Goal: Task Accomplishment & Management: Manage account settings

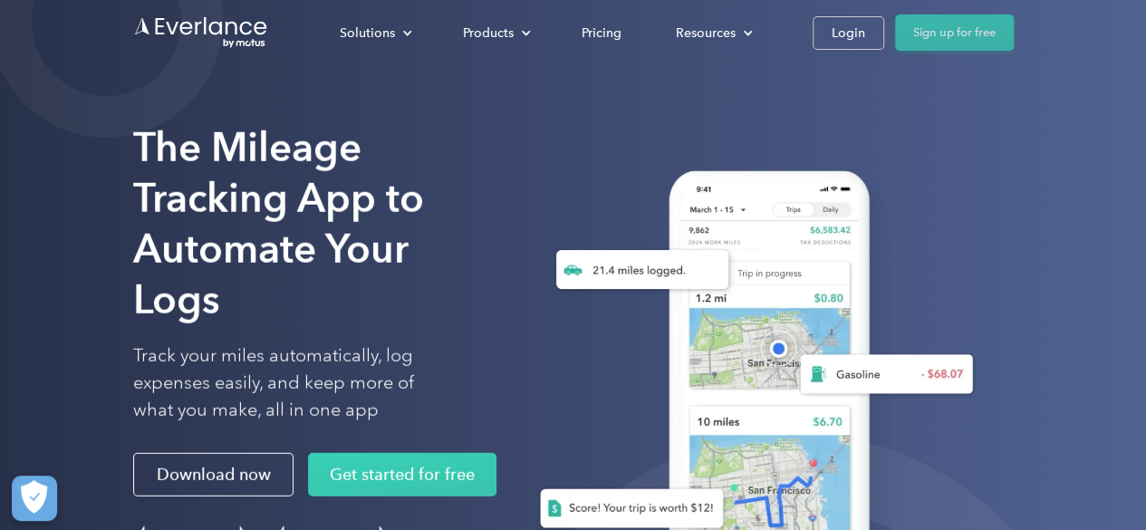
click at [920, 36] on link "Sign up for free" at bounding box center [954, 32] width 119 height 36
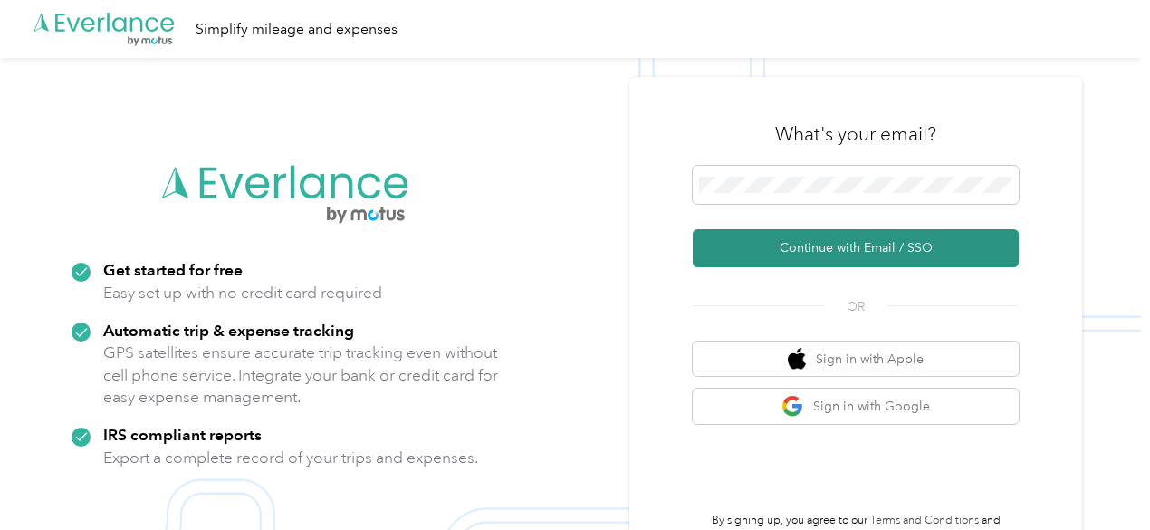
click at [859, 249] on button "Continue with Email / SSO" at bounding box center [856, 248] width 326 height 38
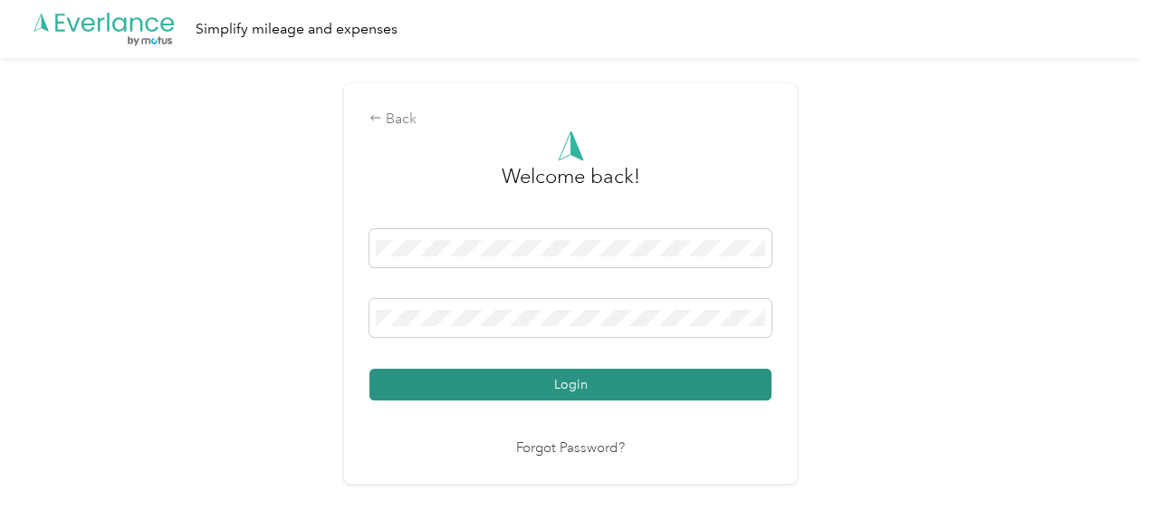
click at [612, 379] on button "Login" at bounding box center [571, 385] width 402 height 32
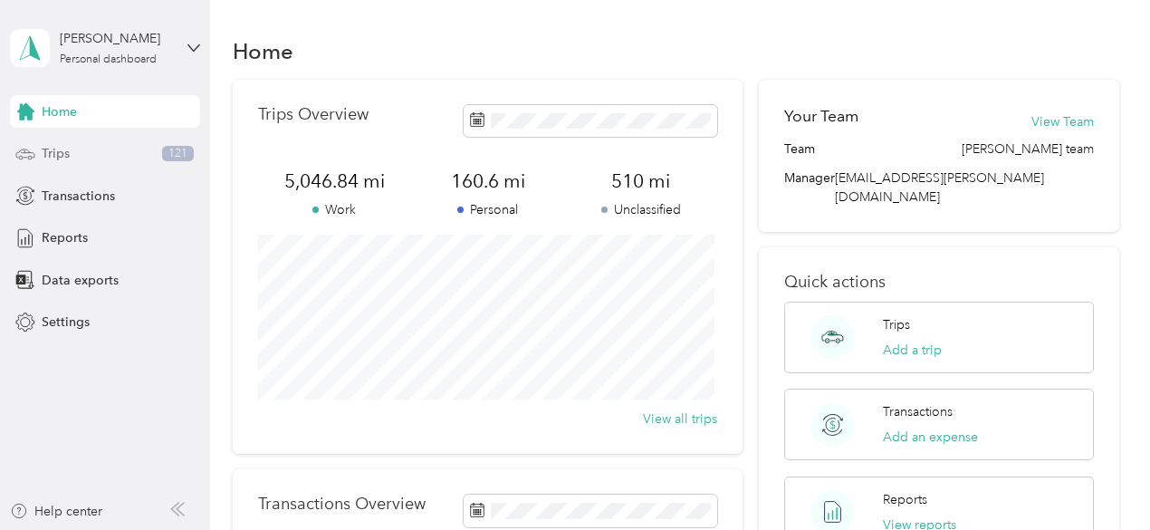
click at [83, 147] on div "Trips 121" at bounding box center [105, 154] width 190 height 33
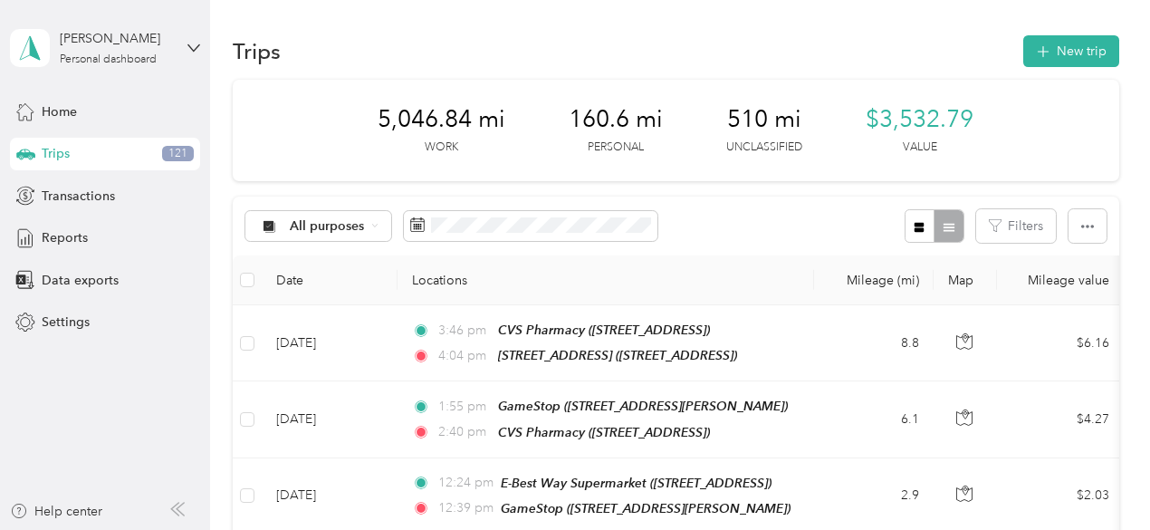
drag, startPoint x: 83, startPoint y: 147, endPoint x: 578, endPoint y: 147, distance: 494.5
click at [578, 147] on section "[PERSON_NAME] Personal dashboard Home Trips 121 Transactions Reports Data expor…" at bounding box center [570, 265] width 1141 height 530
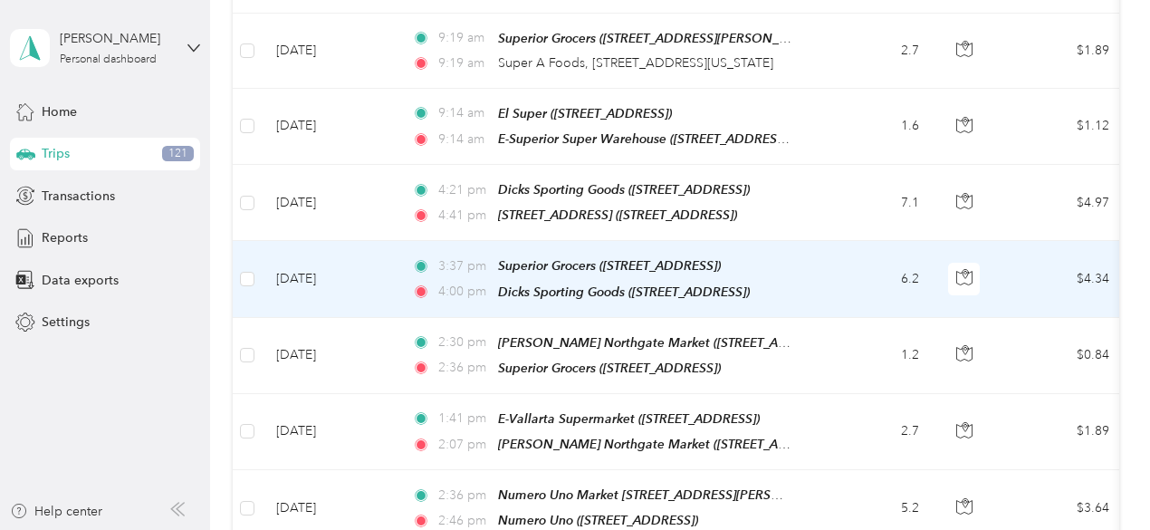
scroll to position [1656, 0]
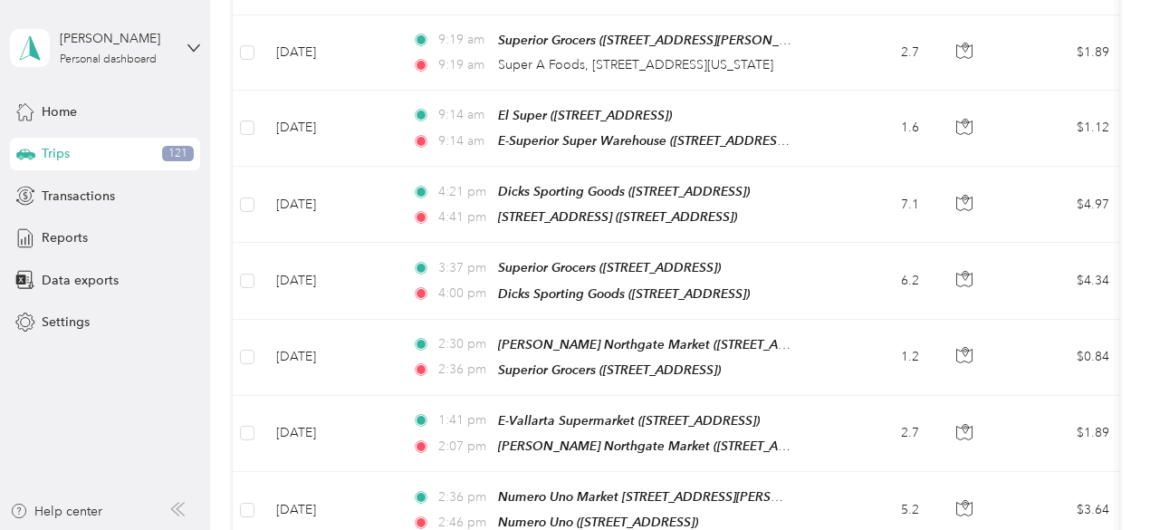
click at [49, 149] on span "Trips" at bounding box center [56, 153] width 28 height 19
click at [173, 158] on span "121" at bounding box center [178, 154] width 32 height 16
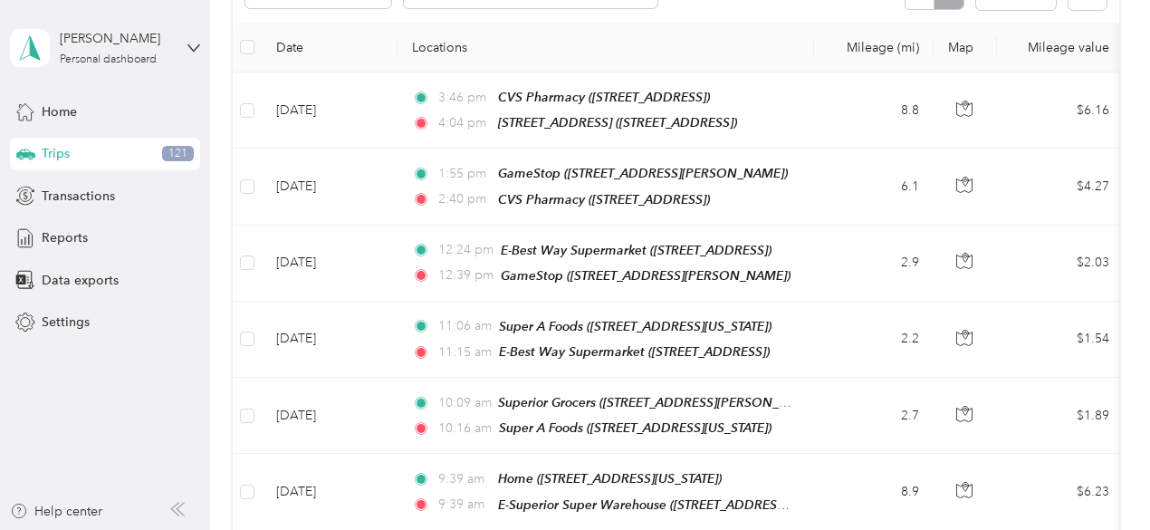
scroll to position [0, 0]
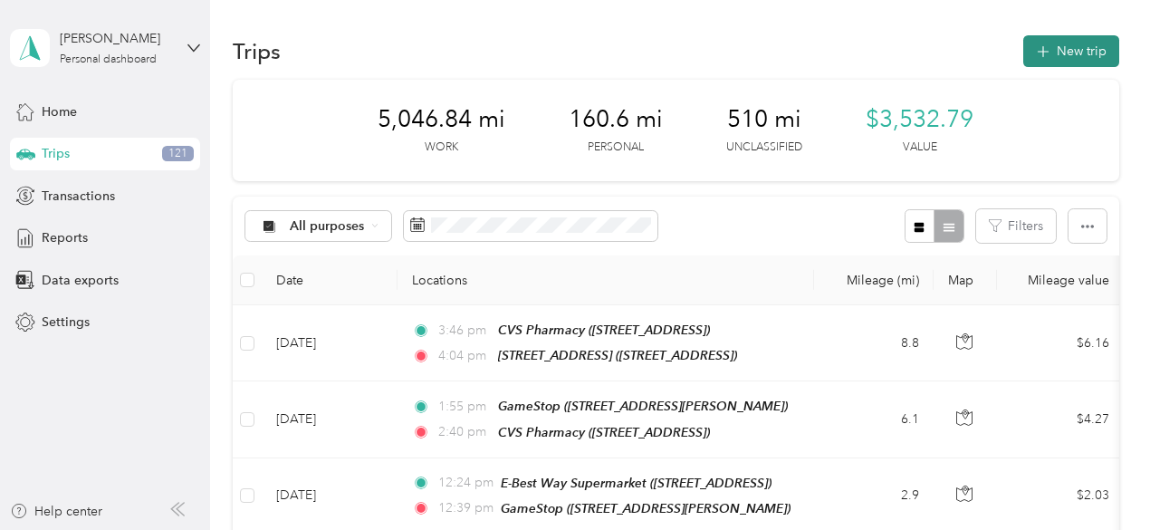
click at [1035, 50] on icon "button" at bounding box center [1042, 52] width 21 height 21
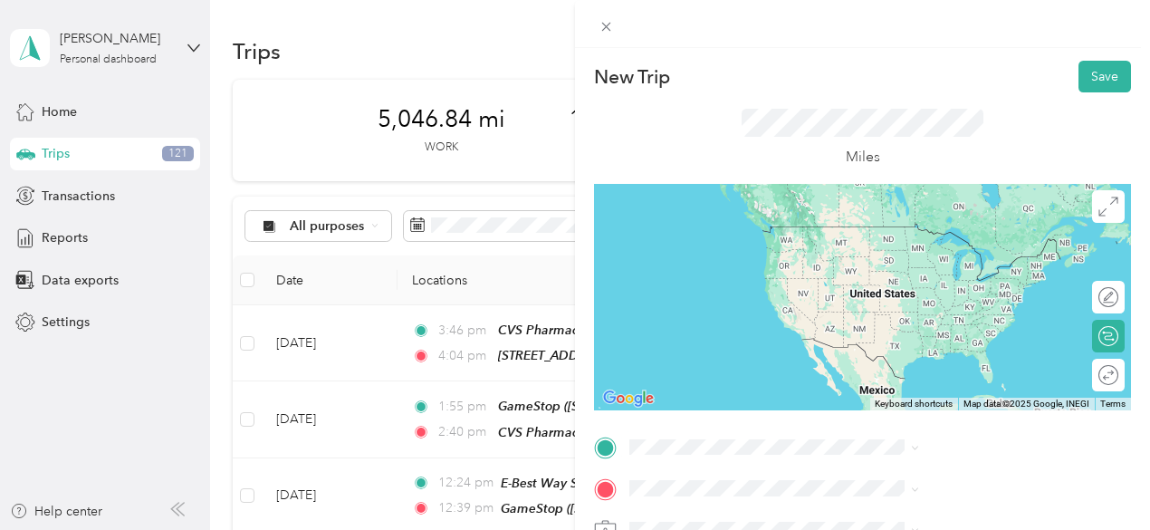
click at [938, 257] on div "Home [STREET_ADDRESS][US_STATE]" at bounding box center [966, 235] width 277 height 44
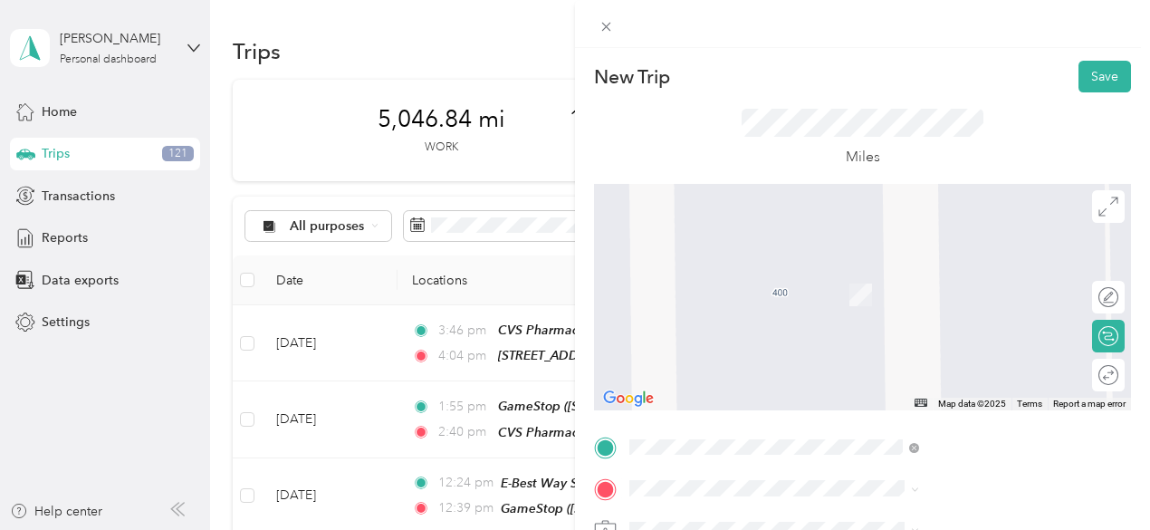
click at [931, 321] on li "TEAM Northgate [PERSON_NAME] Market [STREET_ADDRESS]" at bounding box center [966, 283] width 302 height 73
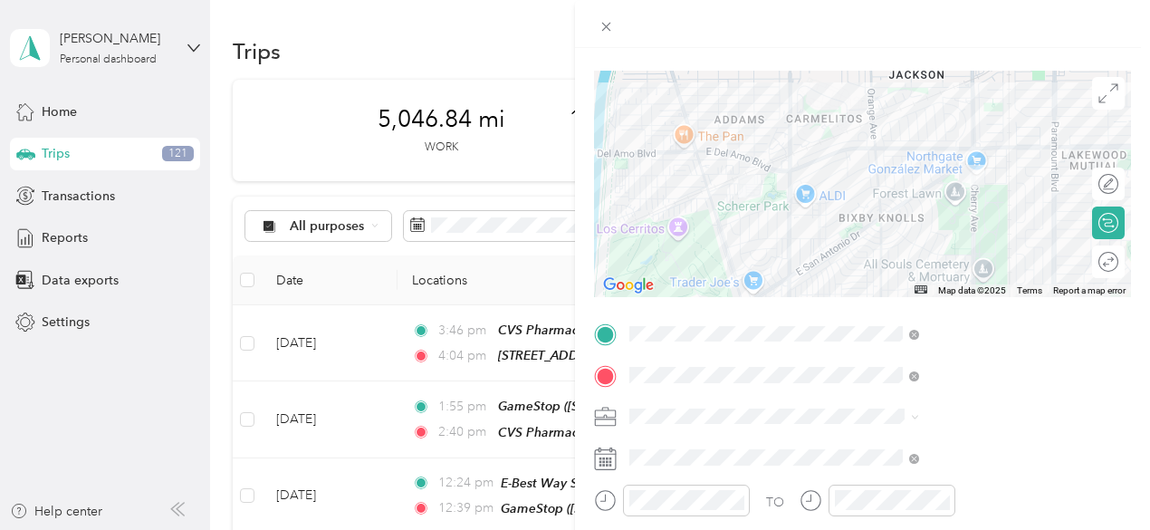
scroll to position [117, 0]
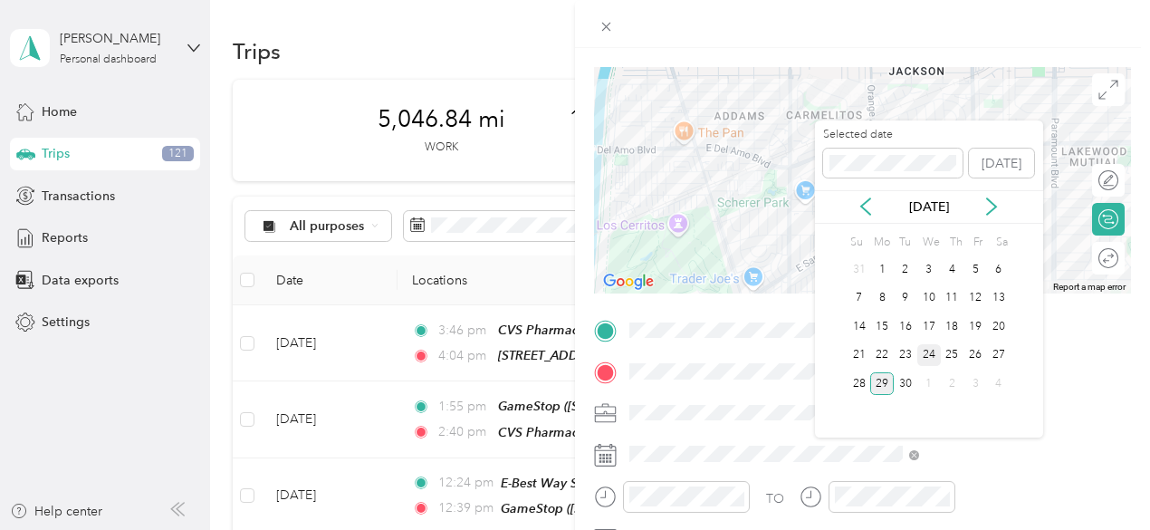
click at [932, 351] on div "24" at bounding box center [929, 355] width 24 height 23
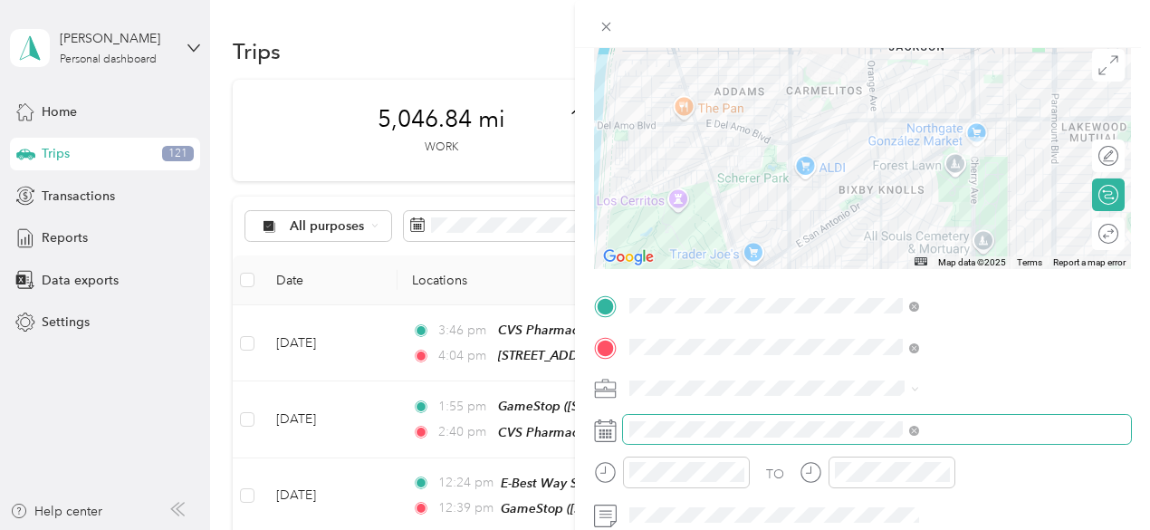
scroll to position [0, 0]
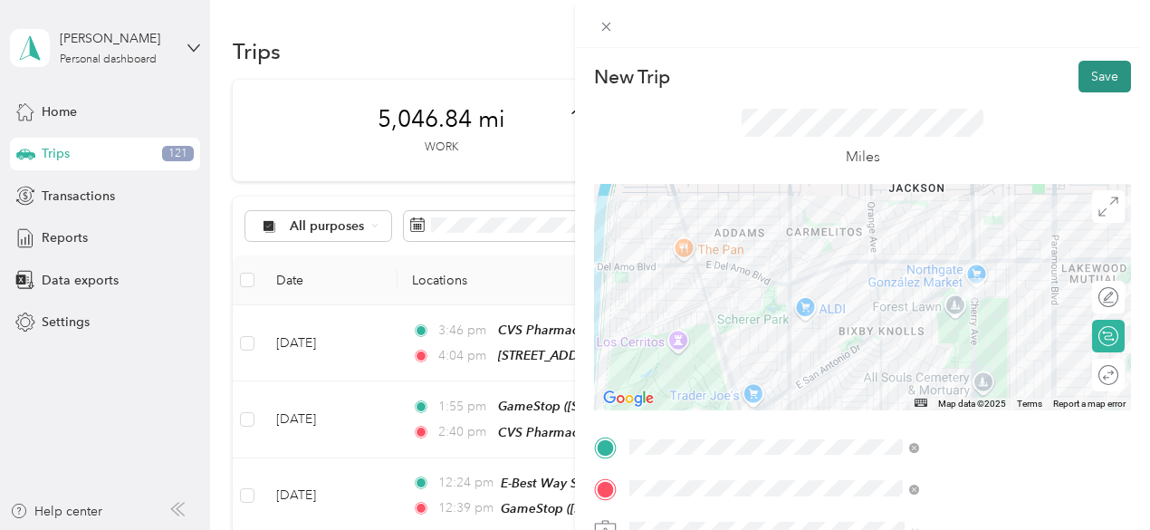
click at [1102, 72] on button "Save" at bounding box center [1105, 77] width 53 height 32
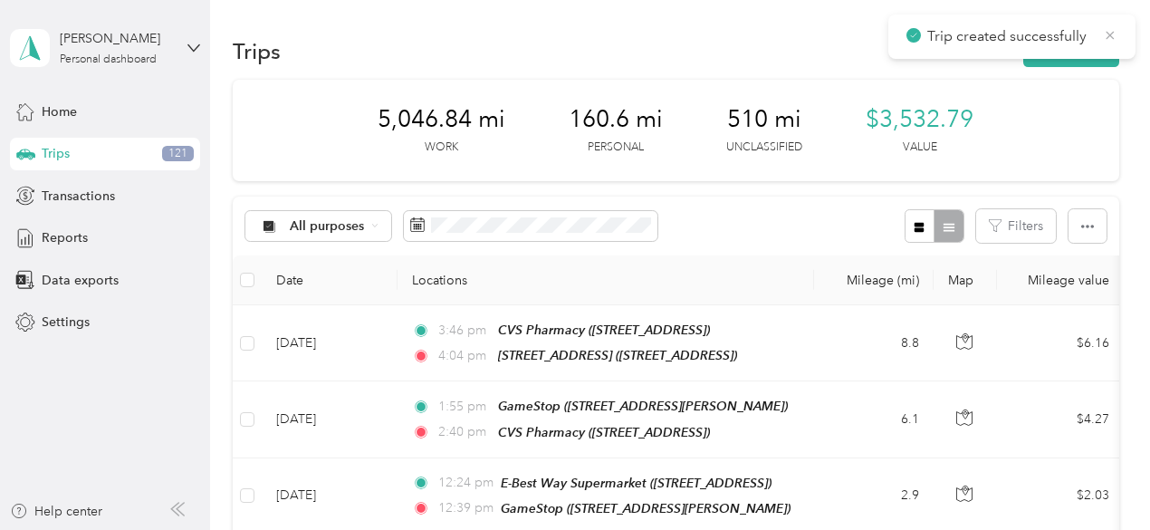
click at [1108, 33] on icon at bounding box center [1111, 35] width 8 height 8
click at [1079, 44] on button "New trip" at bounding box center [1071, 51] width 96 height 32
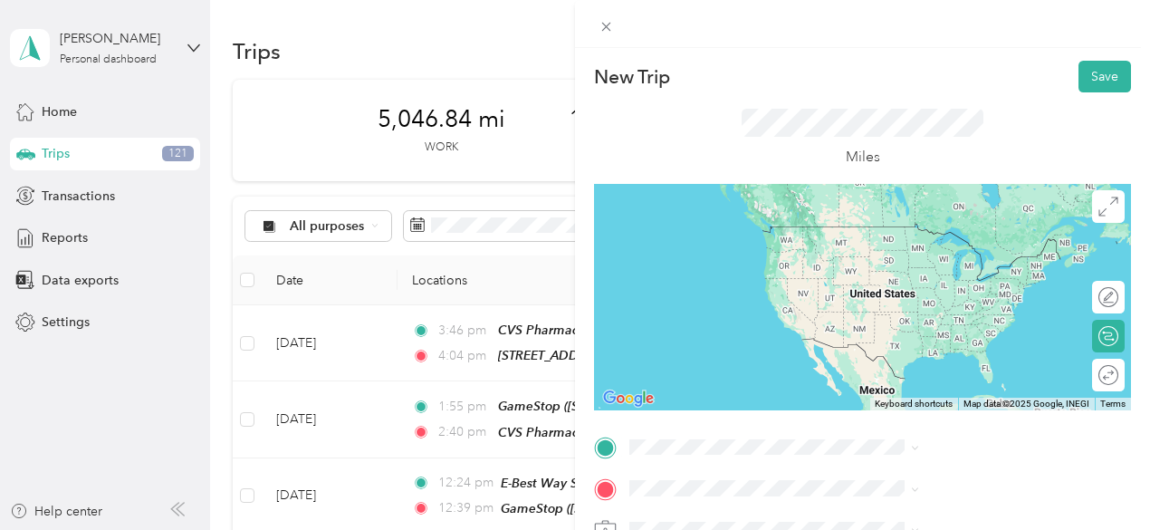
click at [938, 258] on span "[STREET_ADDRESS]" at bounding box center [912, 265] width 115 height 15
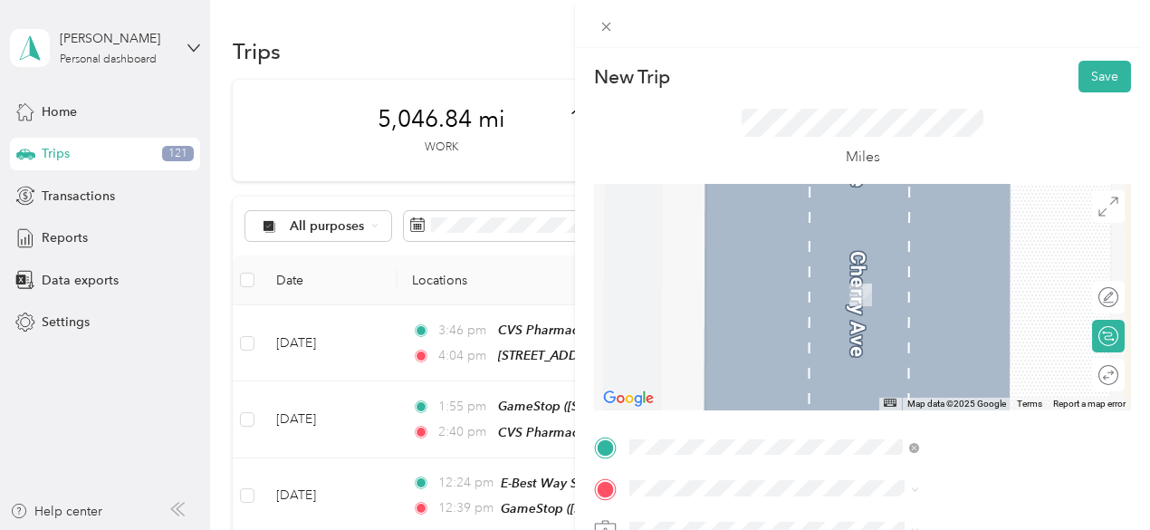
click at [943, 293] on div "El Super 42 Santa [PERSON_NAME] [STREET_ADDRESS][US_STATE]" at bounding box center [963, 276] width 217 height 38
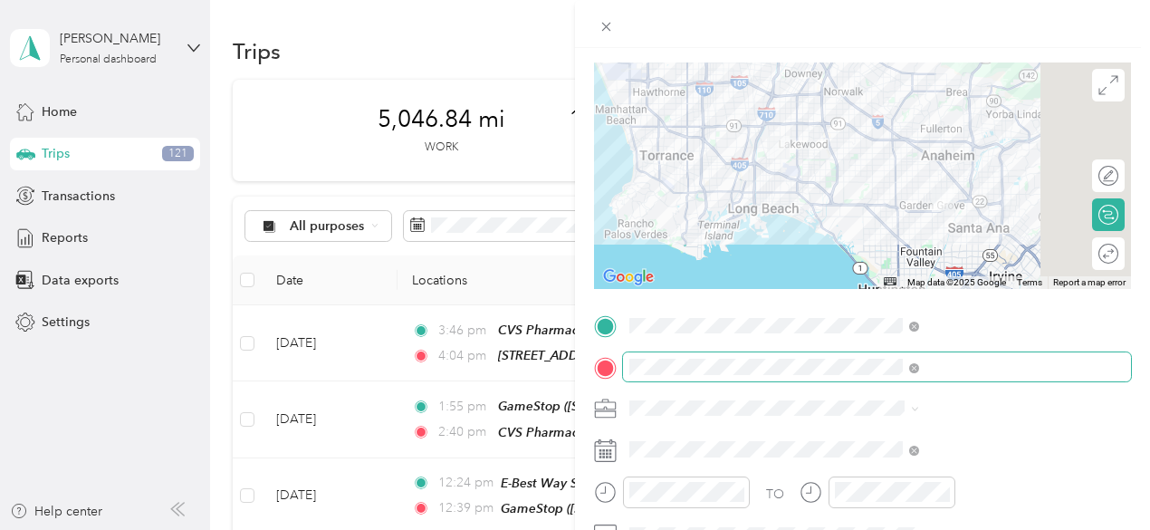
scroll to position [124, 0]
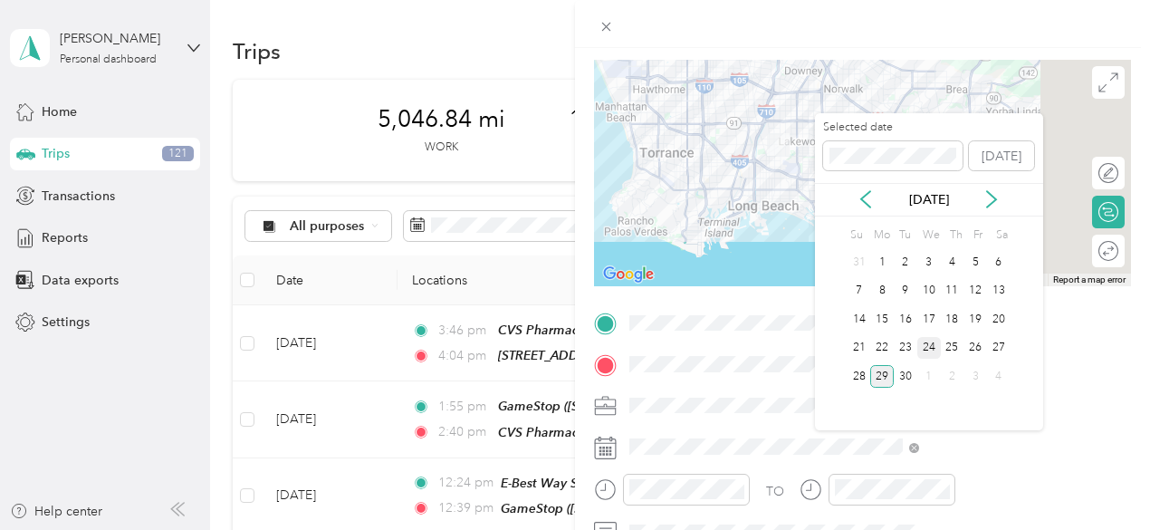
click at [932, 340] on div "24" at bounding box center [929, 348] width 24 height 23
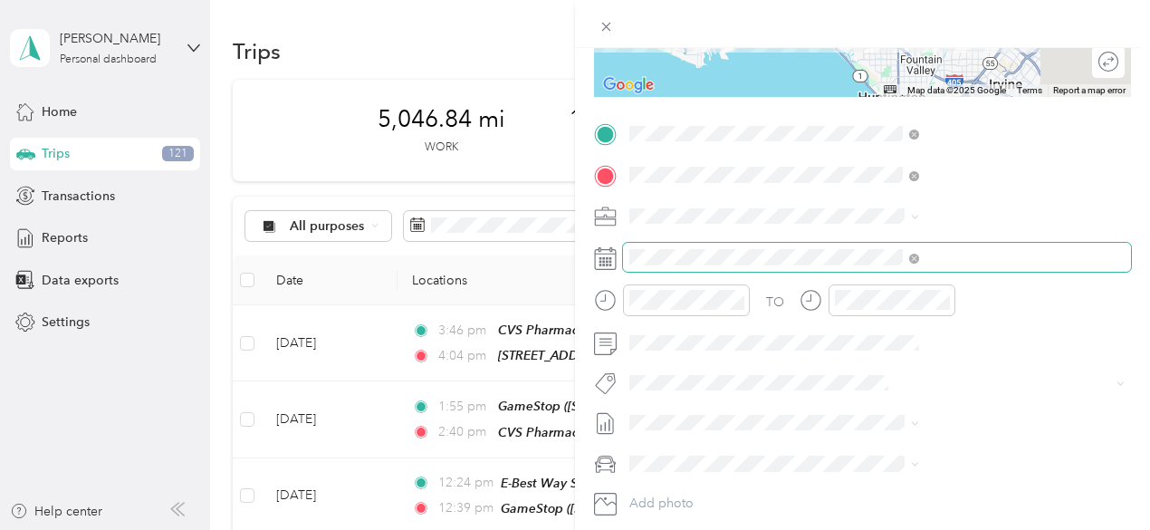
scroll to position [0, 0]
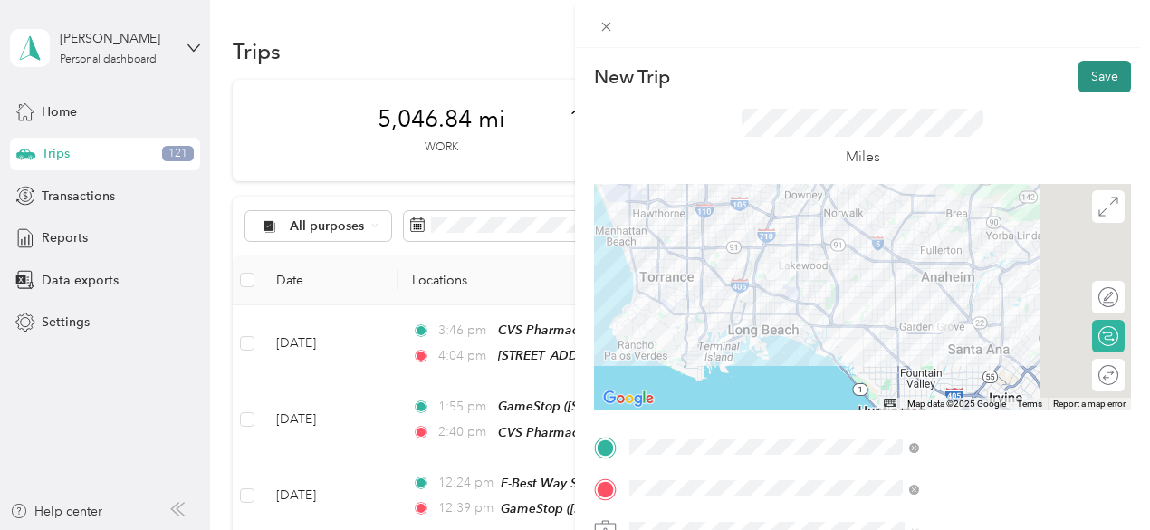
click at [1088, 79] on button "Save" at bounding box center [1105, 77] width 53 height 32
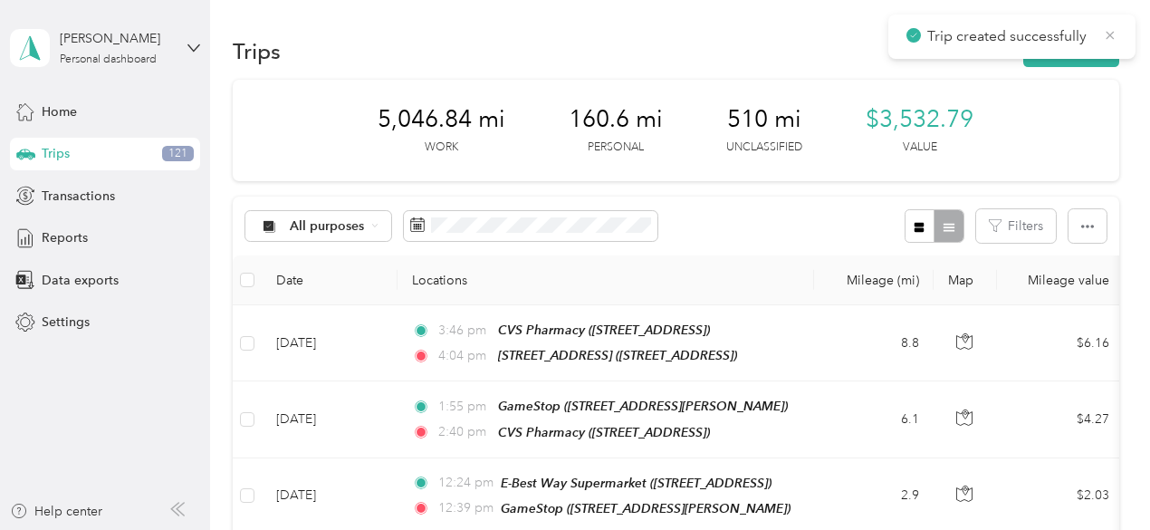
click at [1112, 34] on icon at bounding box center [1110, 35] width 14 height 16
click at [1081, 40] on button "New trip" at bounding box center [1071, 51] width 96 height 32
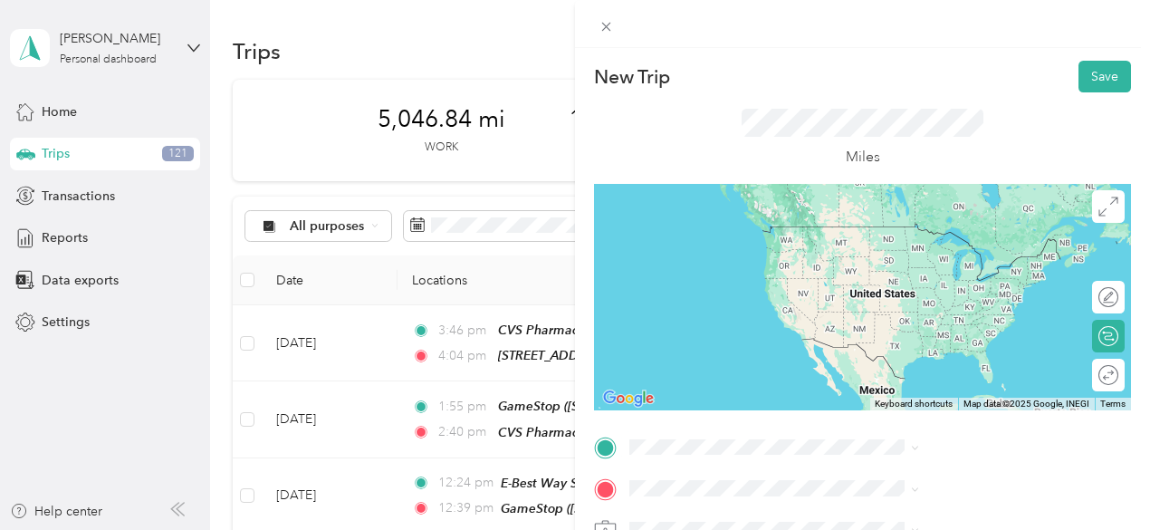
click at [913, 261] on div "El Super 42 Santa [PERSON_NAME] [STREET_ADDRESS][US_STATE]" at bounding box center [963, 242] width 217 height 38
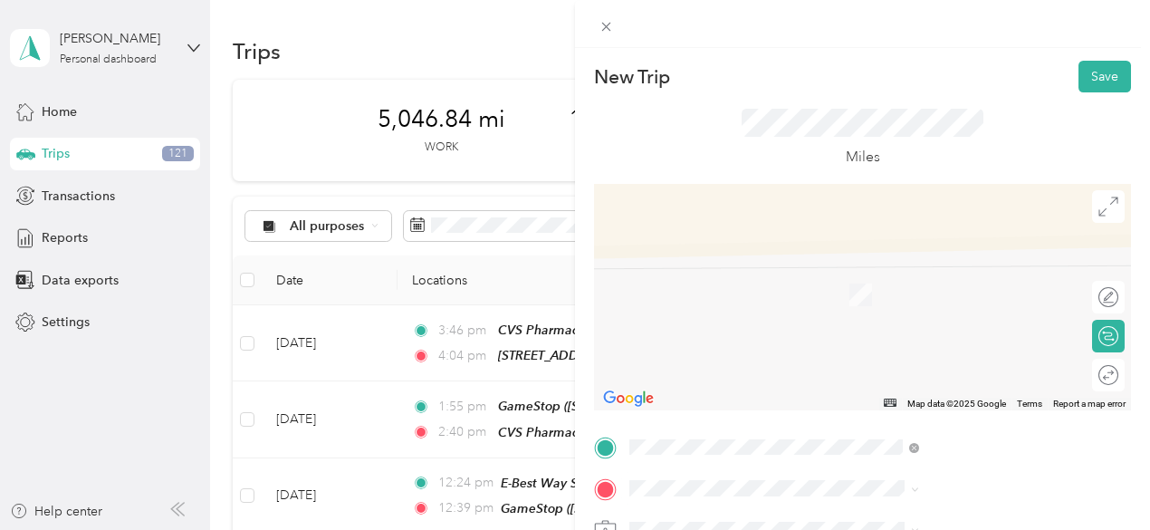
click at [965, 293] on span "[STREET_ADDRESS]" at bounding box center [912, 292] width 115 height 15
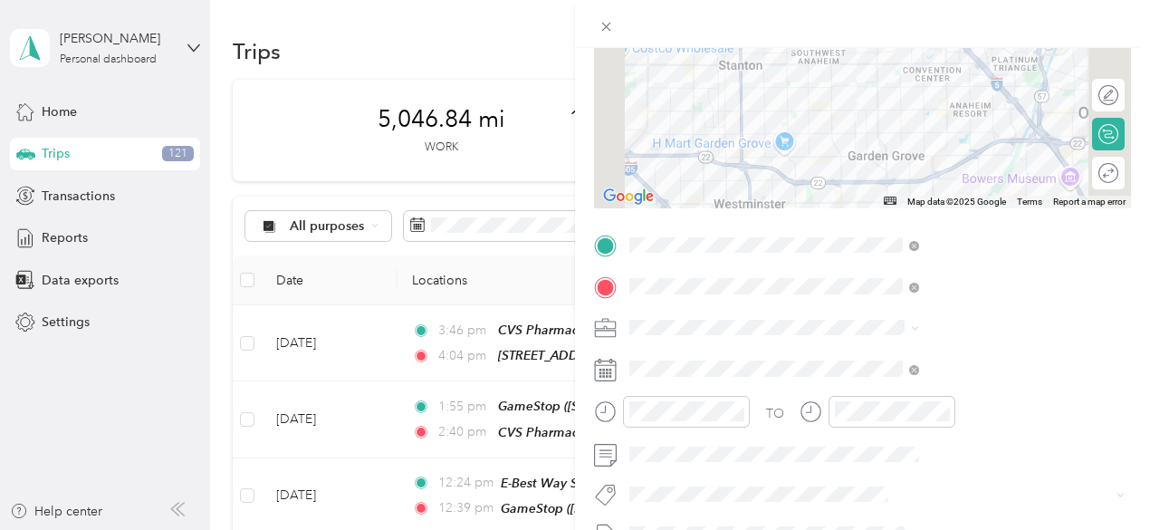
scroll to position [203, 0]
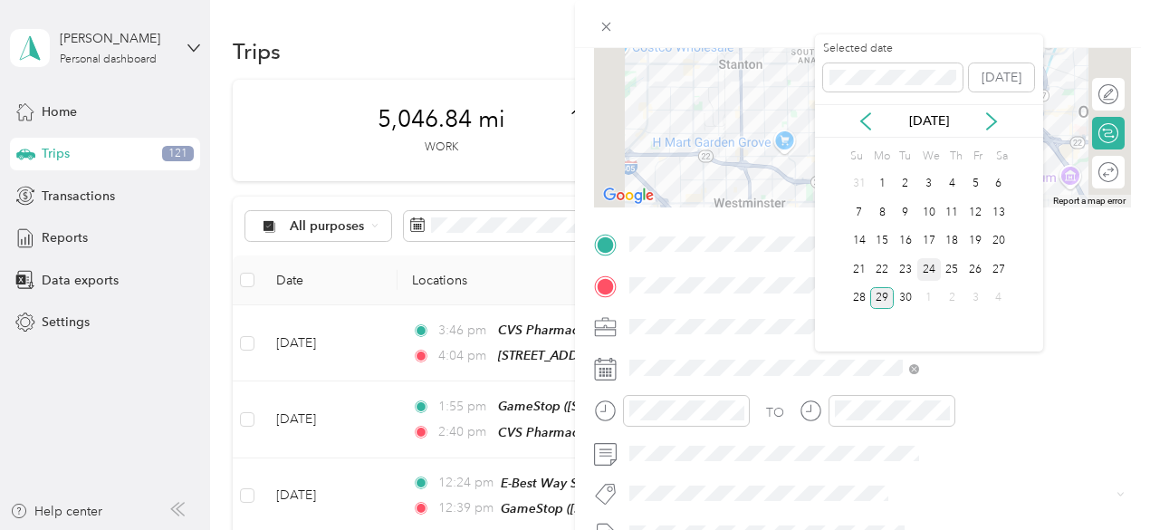
click at [930, 264] on div "24" at bounding box center [929, 269] width 24 height 23
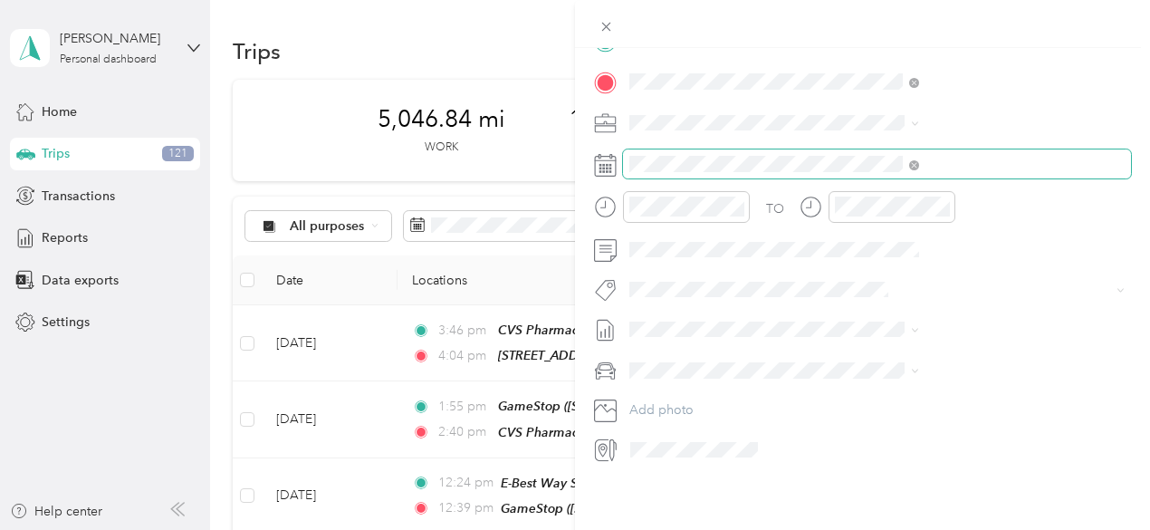
scroll to position [420, 0]
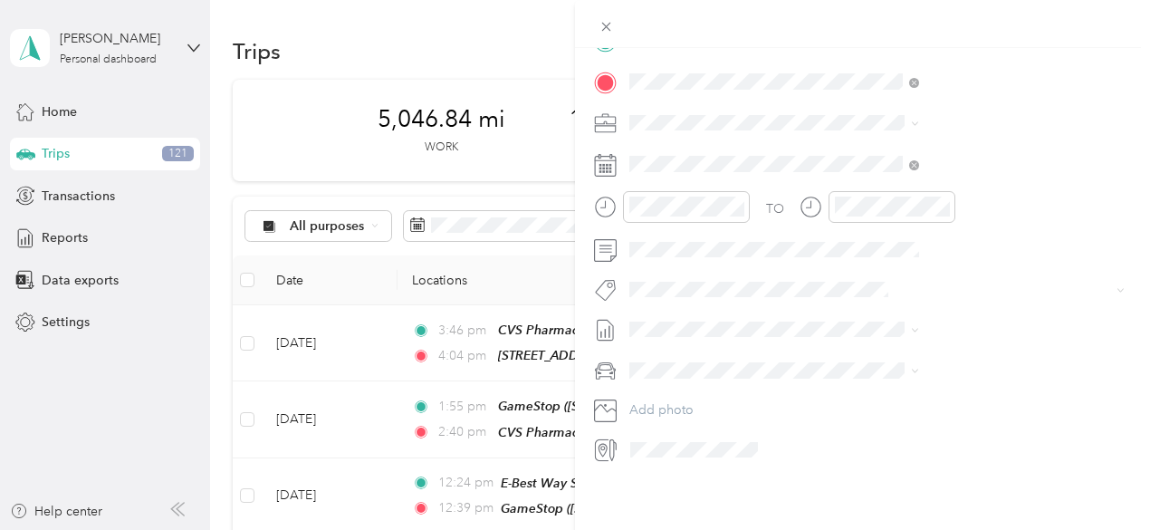
click at [371, 317] on div "New Trip Save This trip cannot be edited because it is either under review, app…" at bounding box center [575, 265] width 1150 height 530
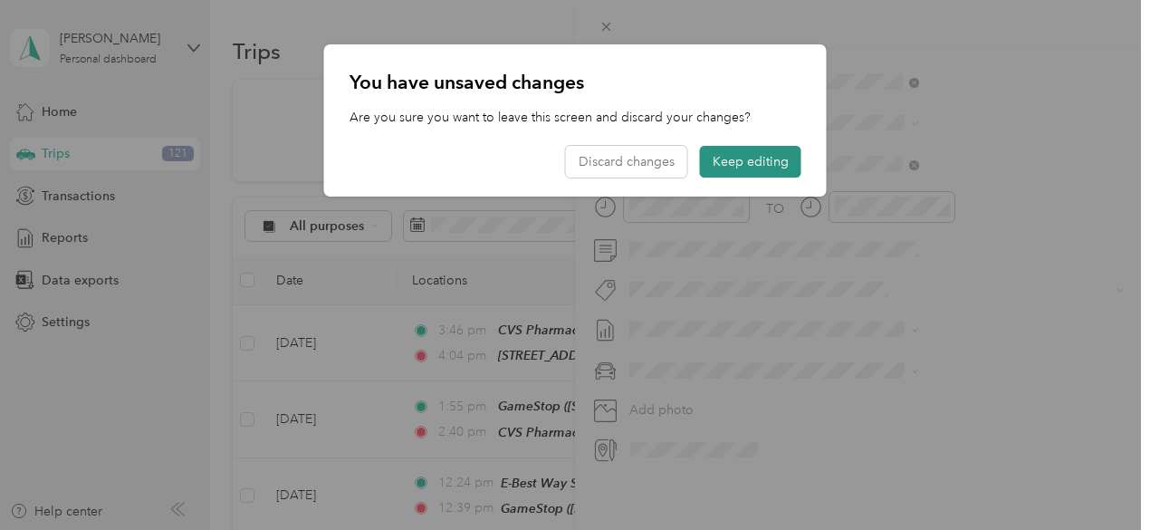
click at [763, 157] on button "Keep editing" at bounding box center [750, 162] width 101 height 32
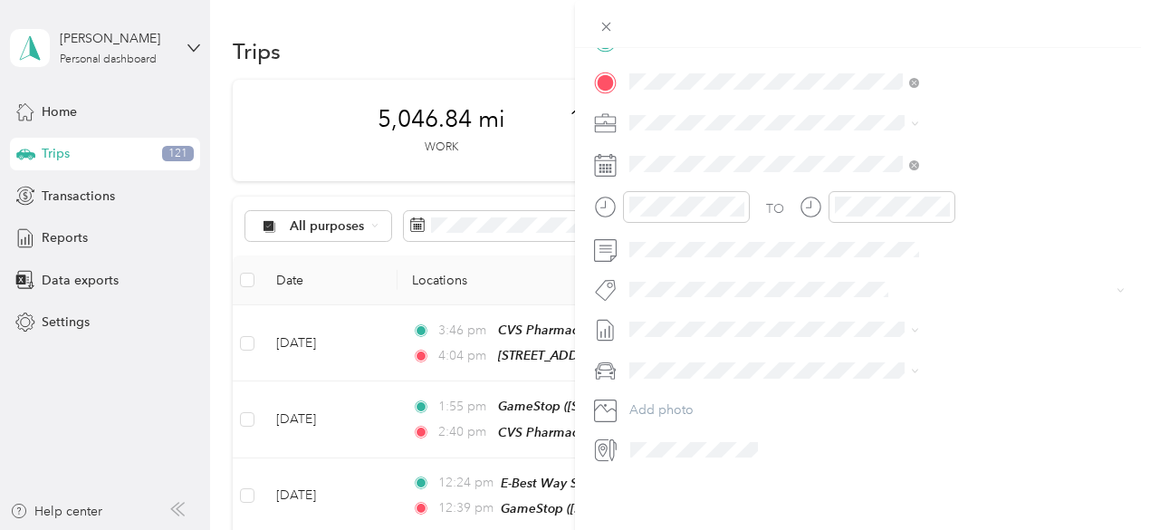
click at [656, 247] on div "New Trip Save This trip cannot be edited because it is either under review, app…" at bounding box center [575, 265] width 1150 height 530
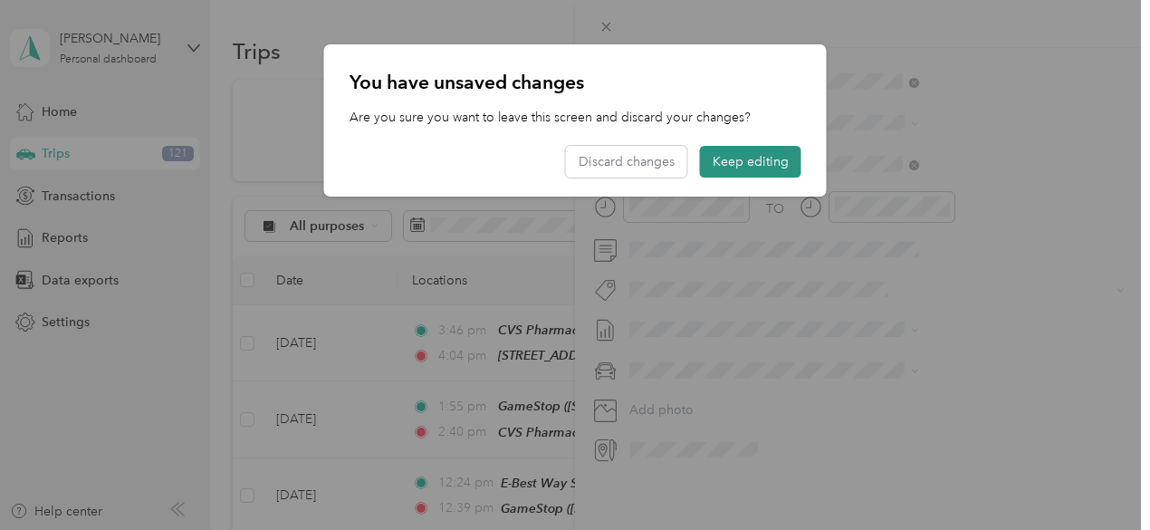
click at [732, 159] on button "Keep editing" at bounding box center [750, 162] width 101 height 32
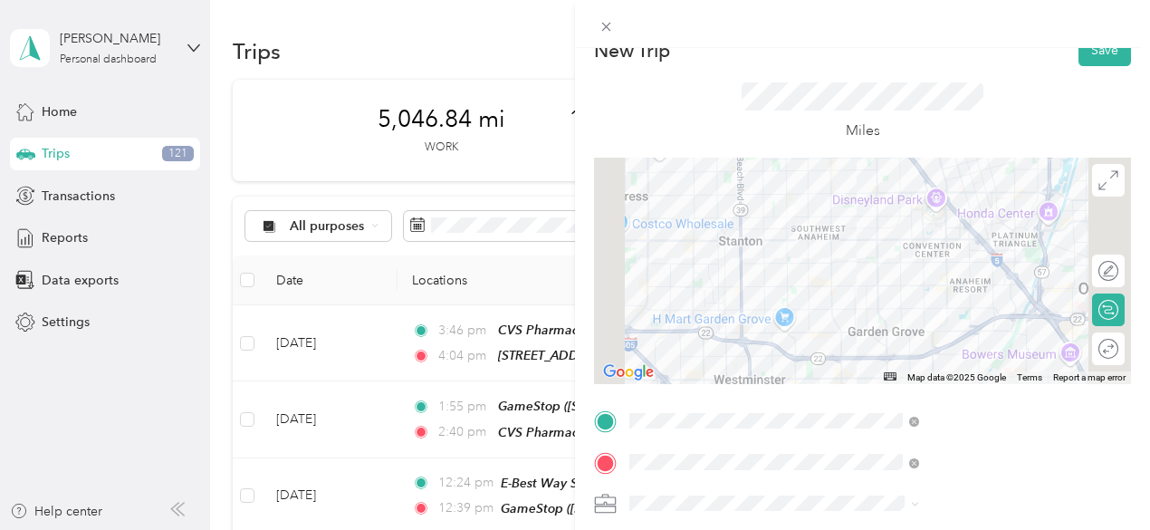
scroll to position [44, 0]
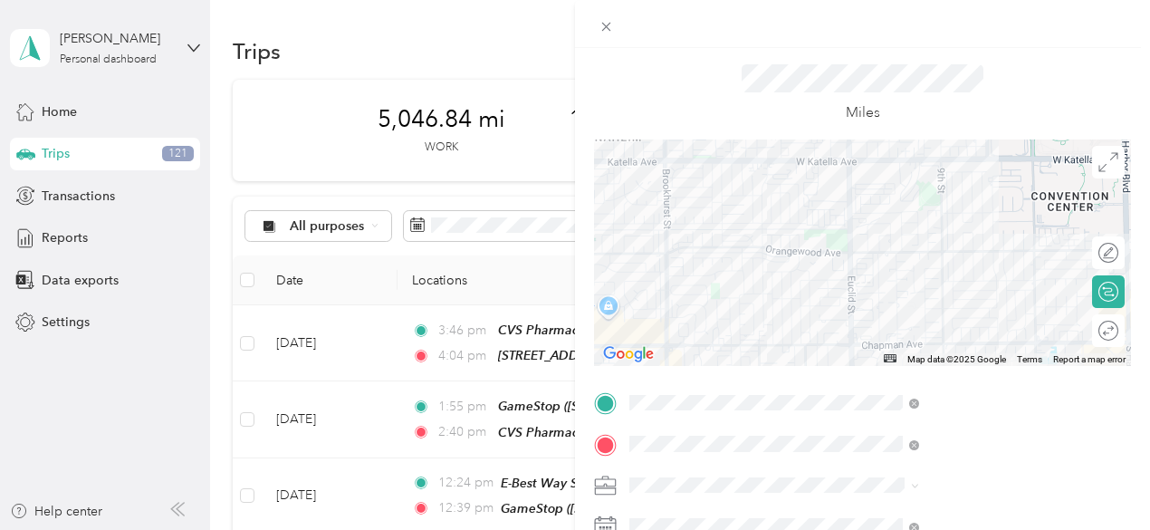
click at [975, 242] on div at bounding box center [862, 252] width 537 height 226
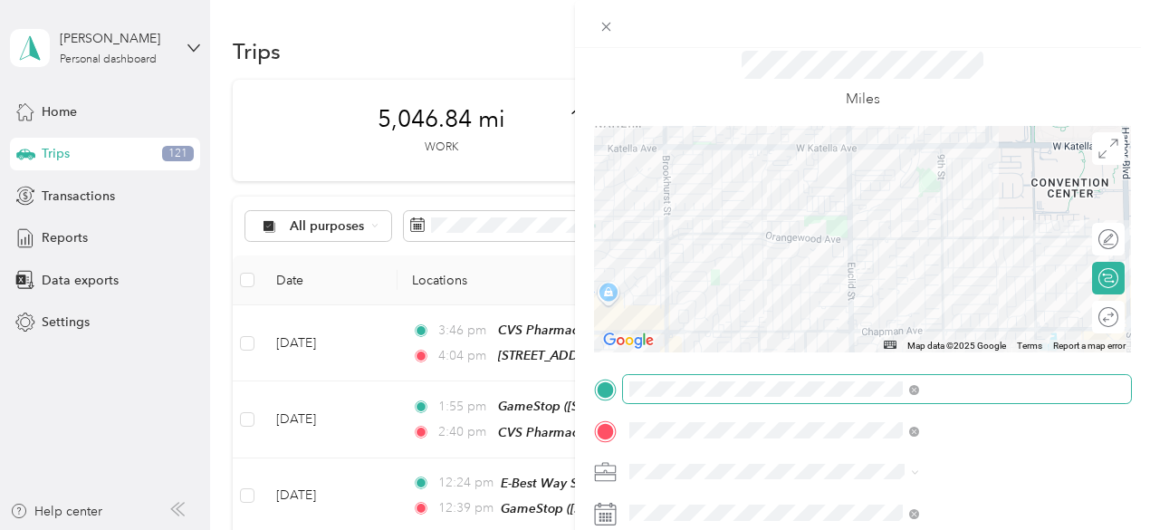
scroll to position [0, 0]
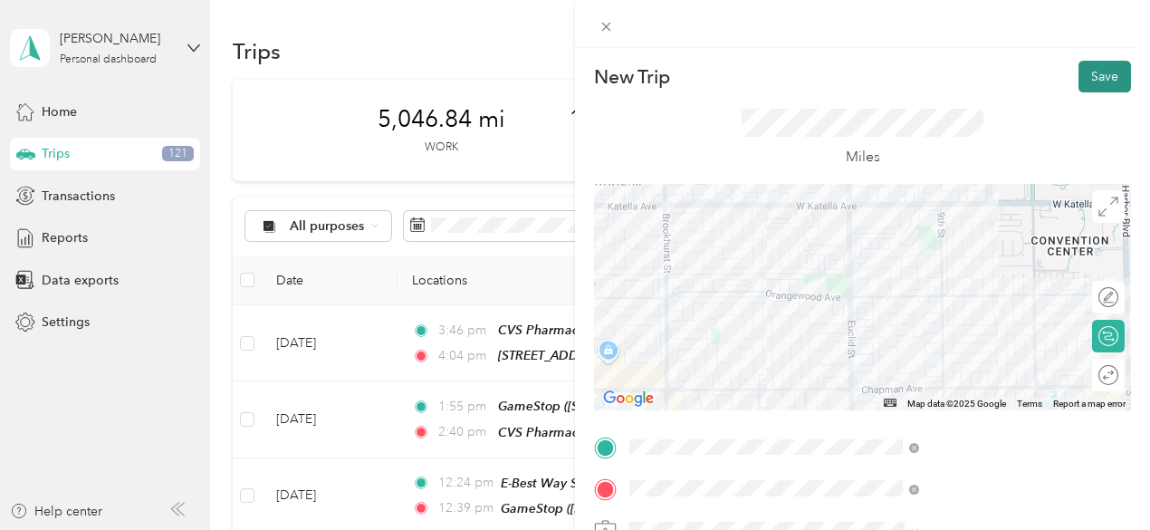
click at [1090, 69] on button "Save" at bounding box center [1105, 77] width 53 height 32
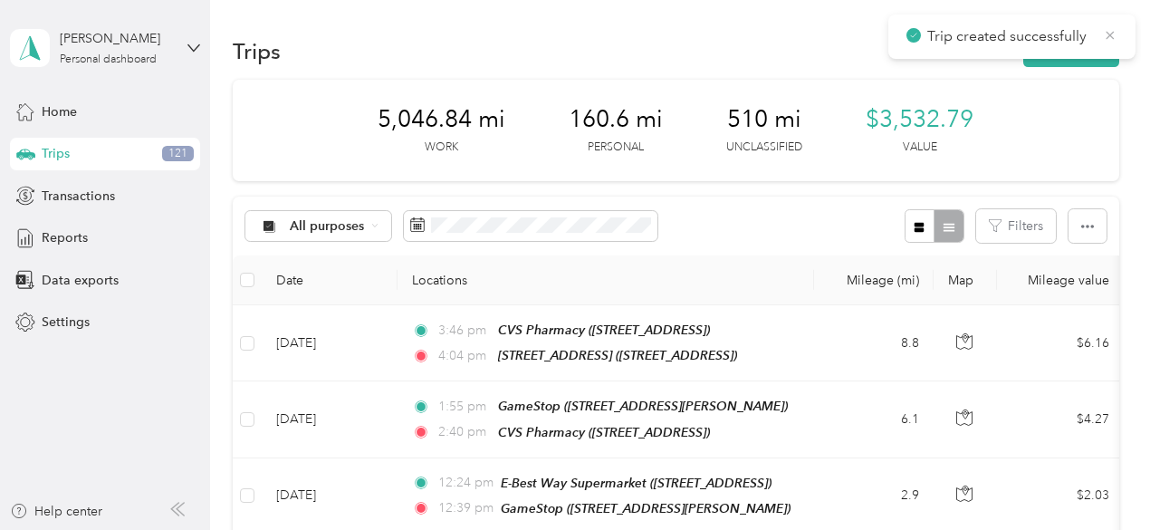
click at [1103, 29] on icon at bounding box center [1110, 35] width 14 height 16
click at [1074, 46] on button "New trip" at bounding box center [1071, 51] width 96 height 32
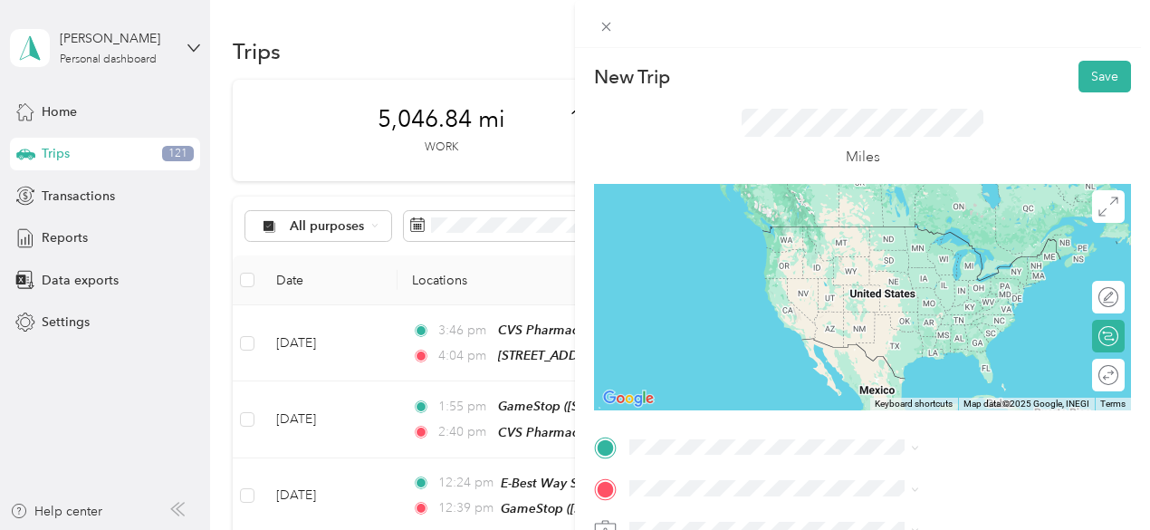
click at [958, 257] on span "[STREET_ADDRESS]" at bounding box center [912, 249] width 115 height 15
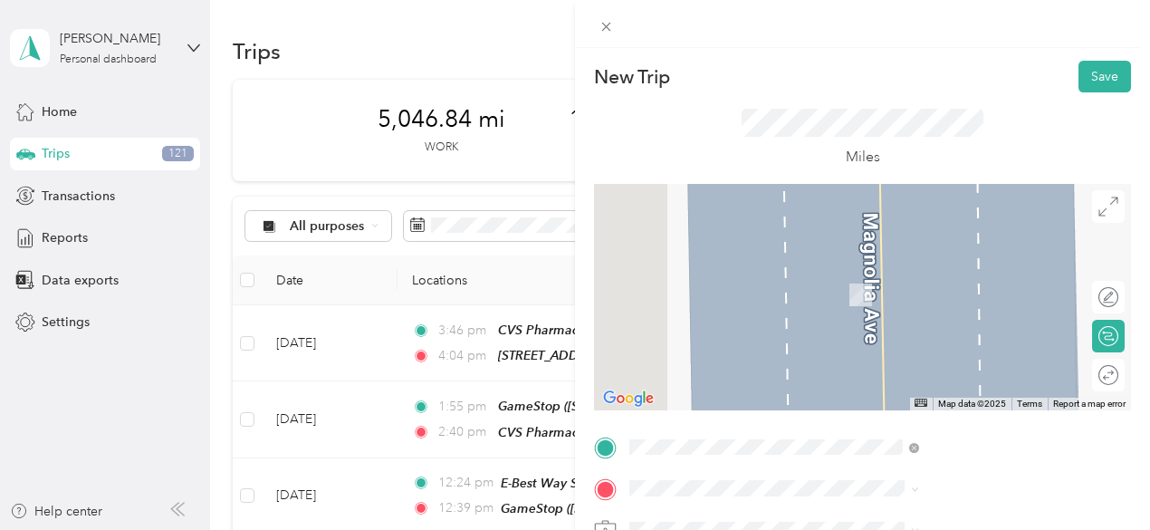
click at [935, 293] on span "[STREET_ADDRESS]" at bounding box center [912, 297] width 115 height 15
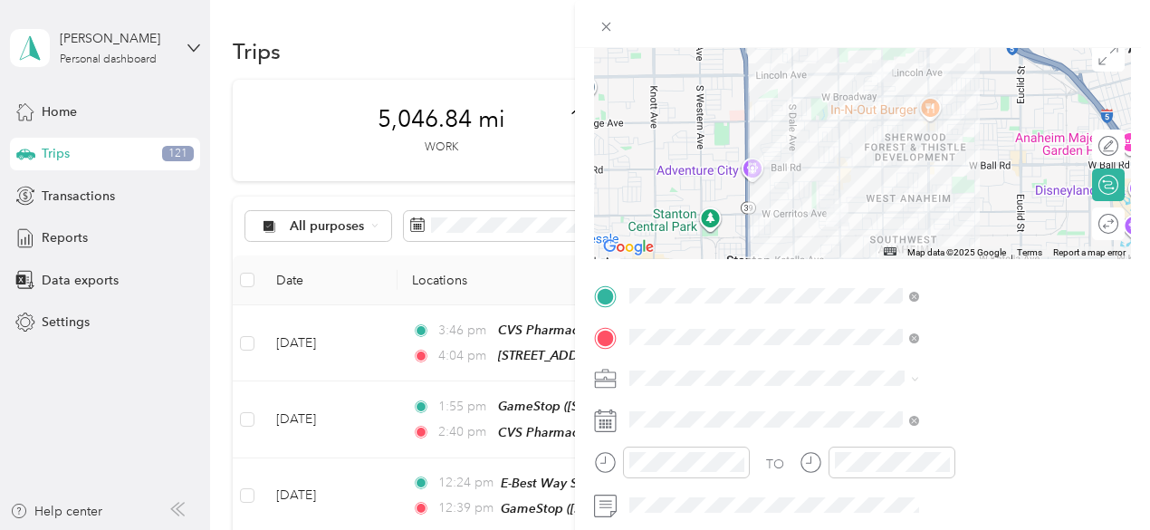
scroll to position [154, 0]
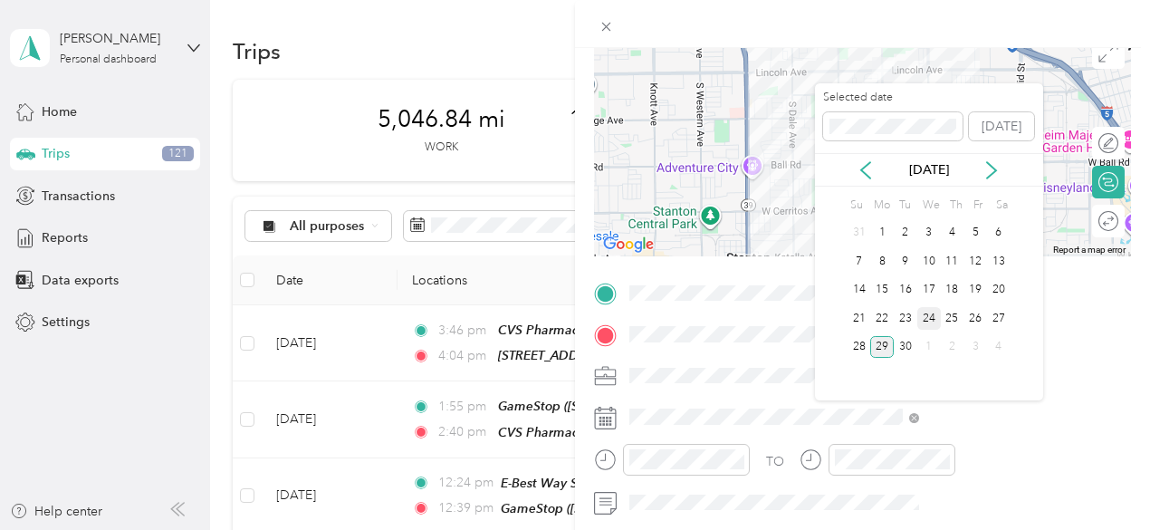
click at [932, 315] on div "24" at bounding box center [929, 318] width 24 height 23
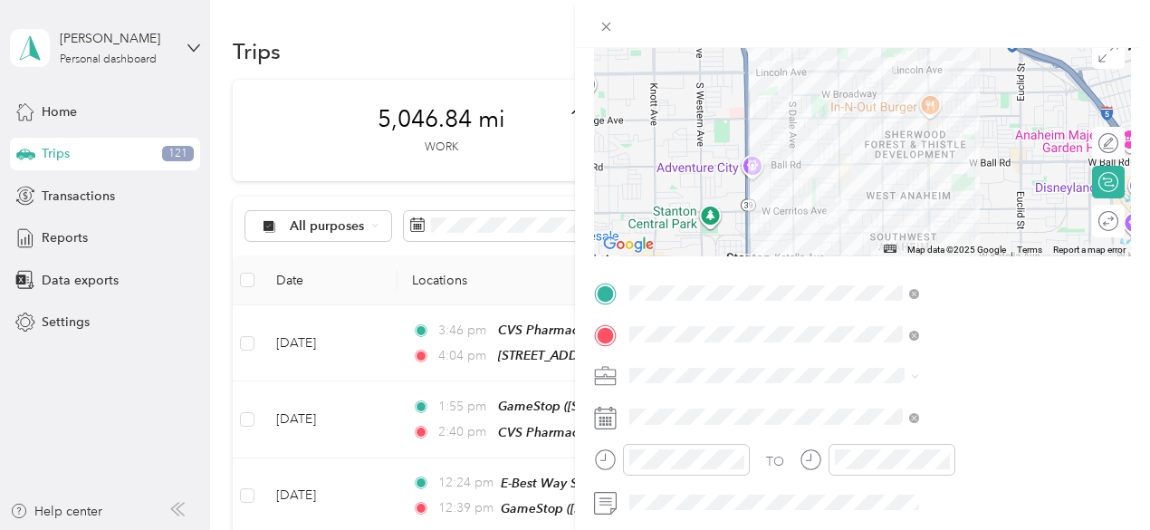
scroll to position [0, 0]
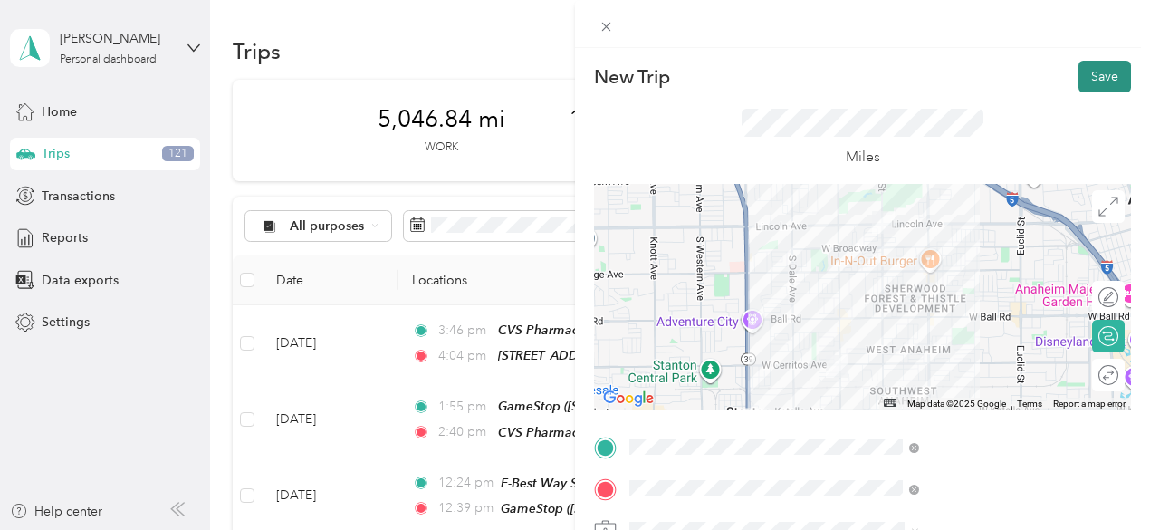
click at [1098, 71] on button "Save" at bounding box center [1105, 77] width 53 height 32
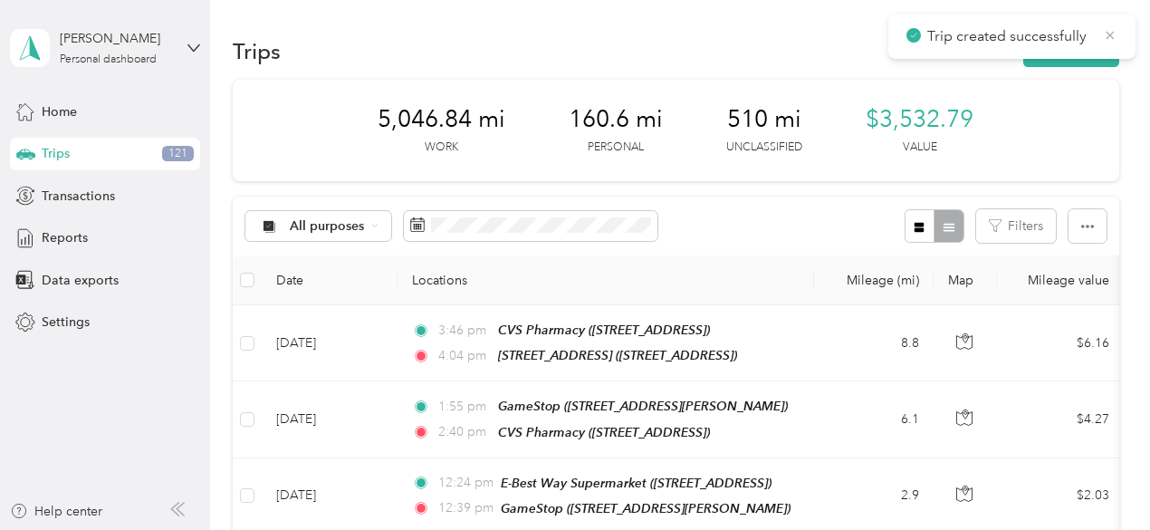
click at [1111, 28] on icon at bounding box center [1110, 35] width 14 height 16
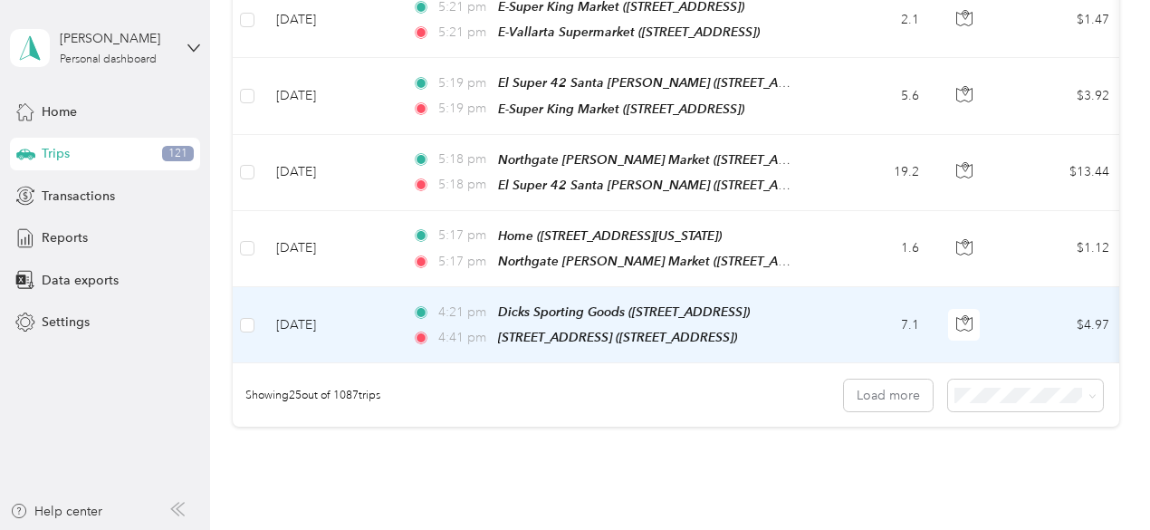
scroll to position [1843, 0]
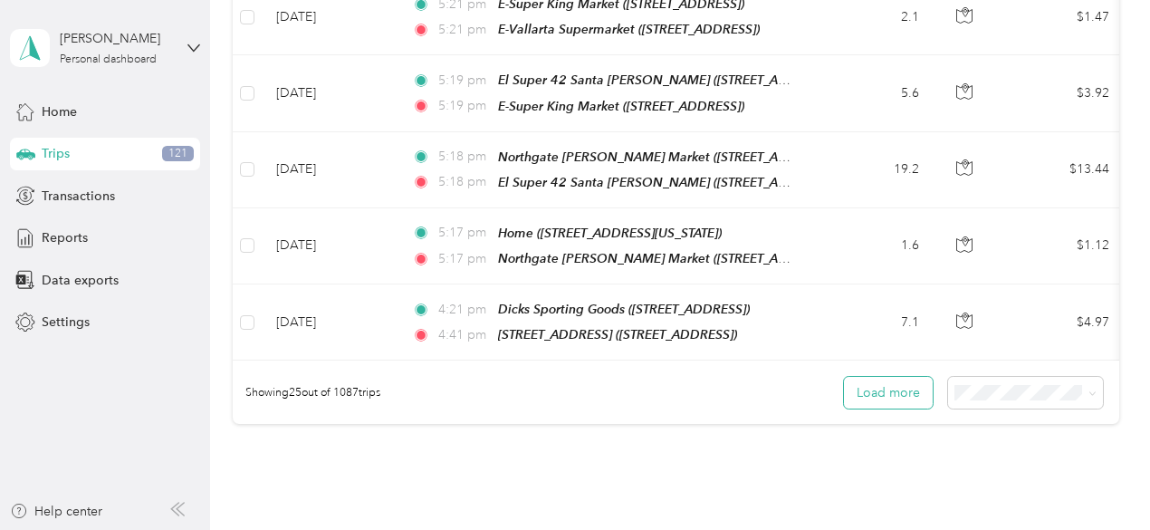
click at [870, 377] on button "Load more" at bounding box center [888, 393] width 89 height 32
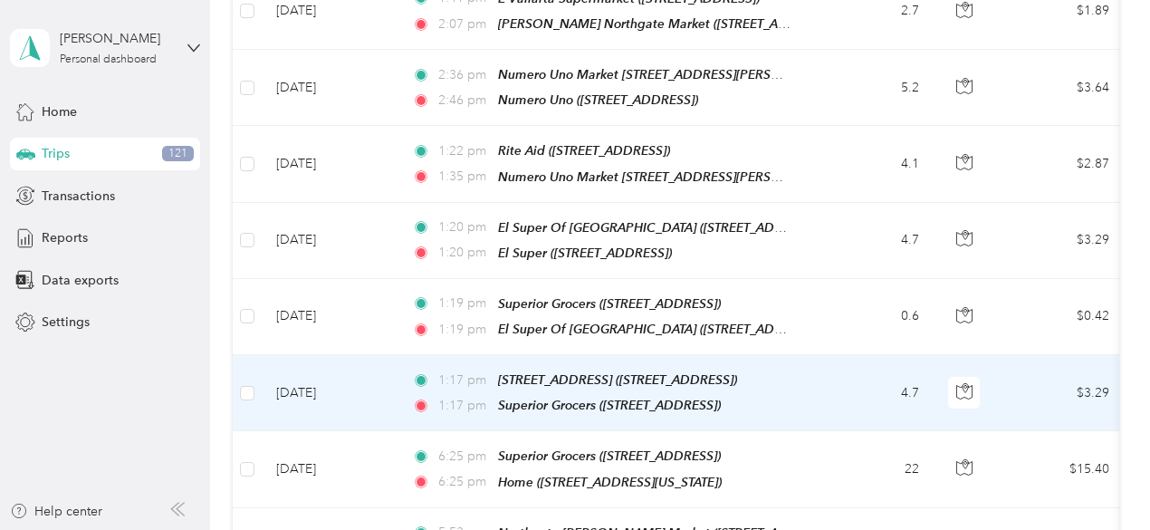
scroll to position [2386, 0]
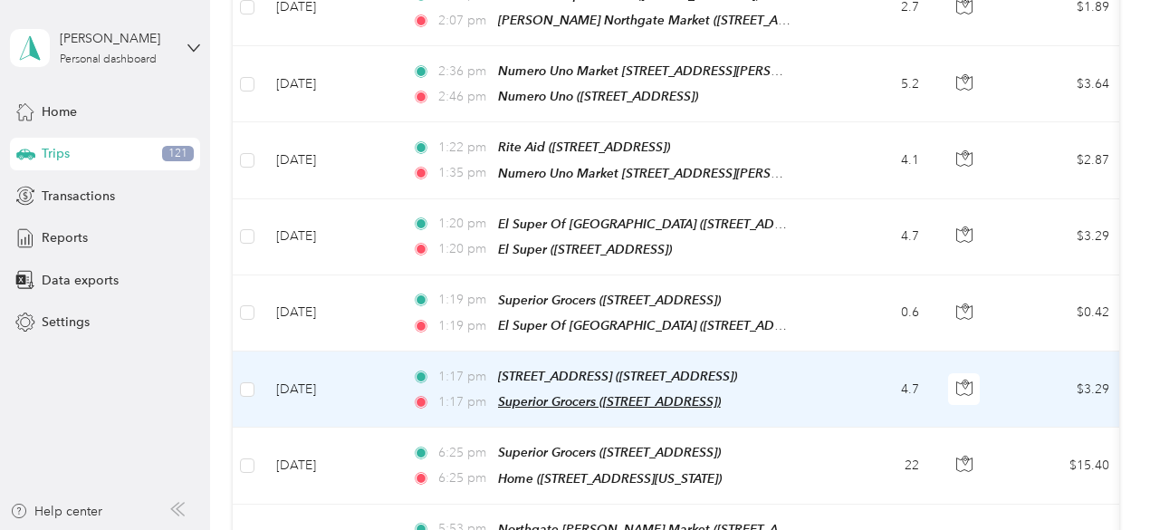
click at [766, 366] on div "1:17 pm [STREET_ADDRESS] ([STREET_ADDRESS]) 1:17 pm Superior Grocers ([STREET_A…" at bounding box center [602, 389] width 380 height 46
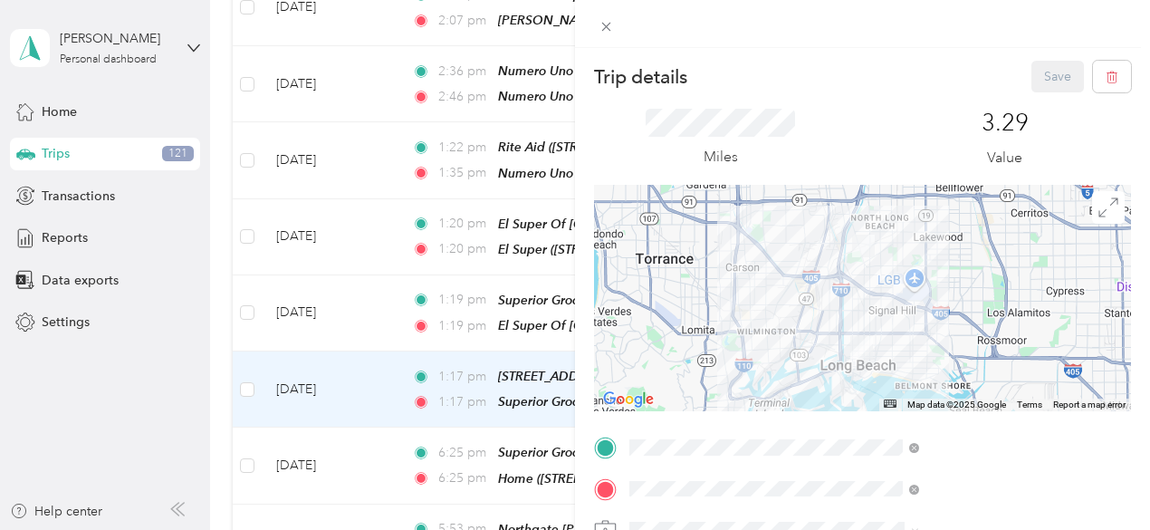
click at [460, 141] on div "Trip details Save This trip cannot be edited because it is either under review,…" at bounding box center [575, 265] width 1150 height 530
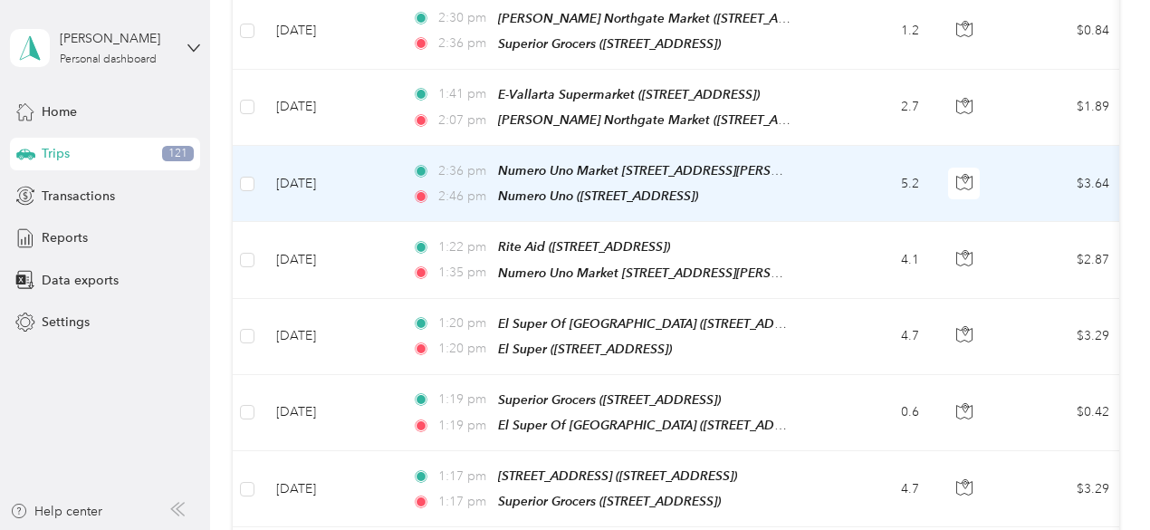
scroll to position [2286, 0]
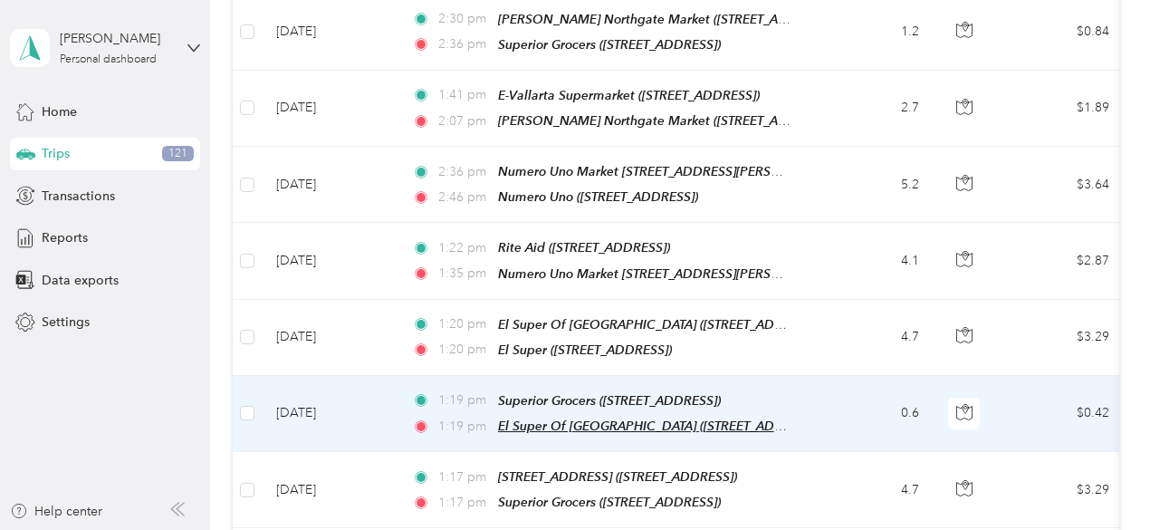
click at [529, 418] on span "El Super Of [GEOGRAPHIC_DATA] ([STREET_ADDRESS])" at bounding box center [659, 425] width 323 height 15
click at [630, 338] on div "El Super Of [GEOGRAPHIC_DATA] ([STREET_ADDRESS]) Auto detected as a Favorite Pl…" at bounding box center [663, 297] width 348 height 108
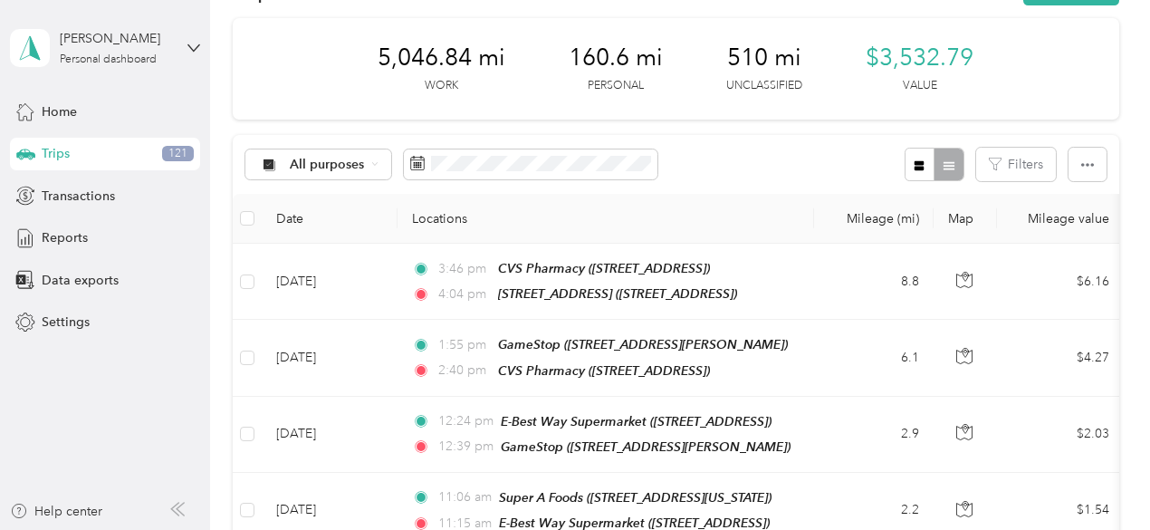
scroll to position [0, 0]
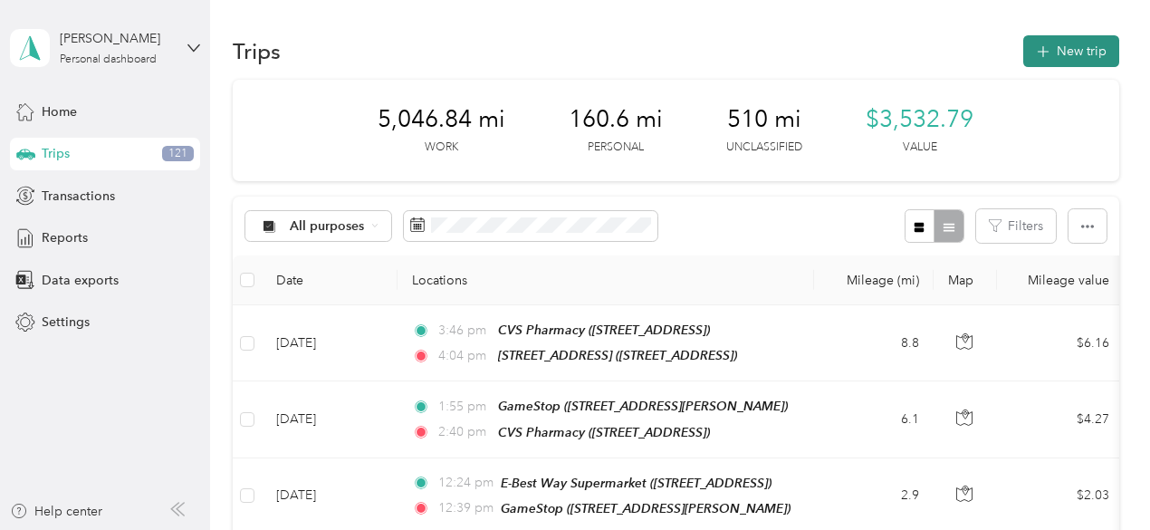
click at [1068, 38] on button "New trip" at bounding box center [1071, 51] width 96 height 32
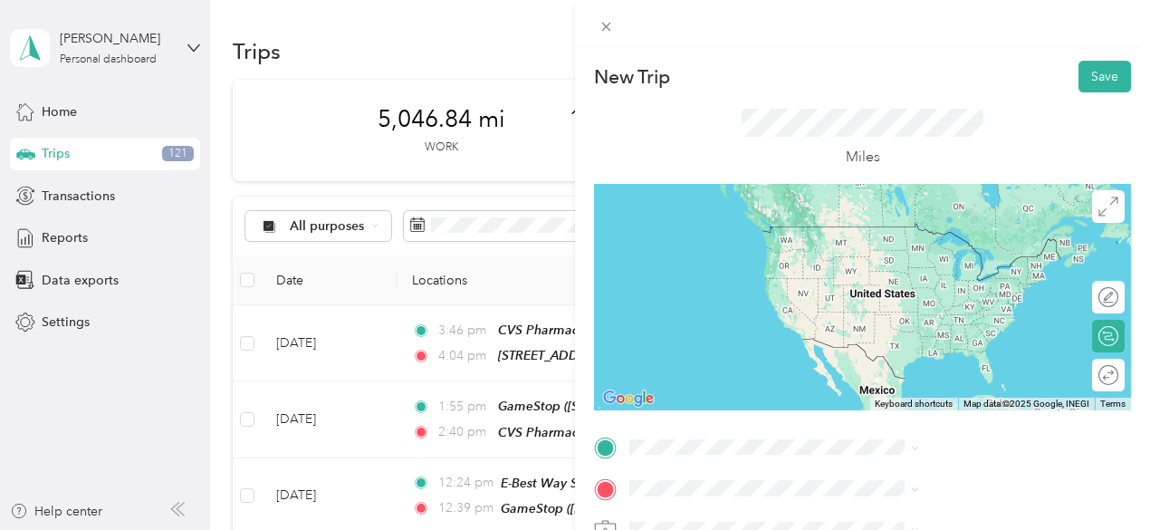
click at [891, 279] on span "[STREET_ADDRESS][US_STATE]" at bounding box center [945, 271] width 181 height 16
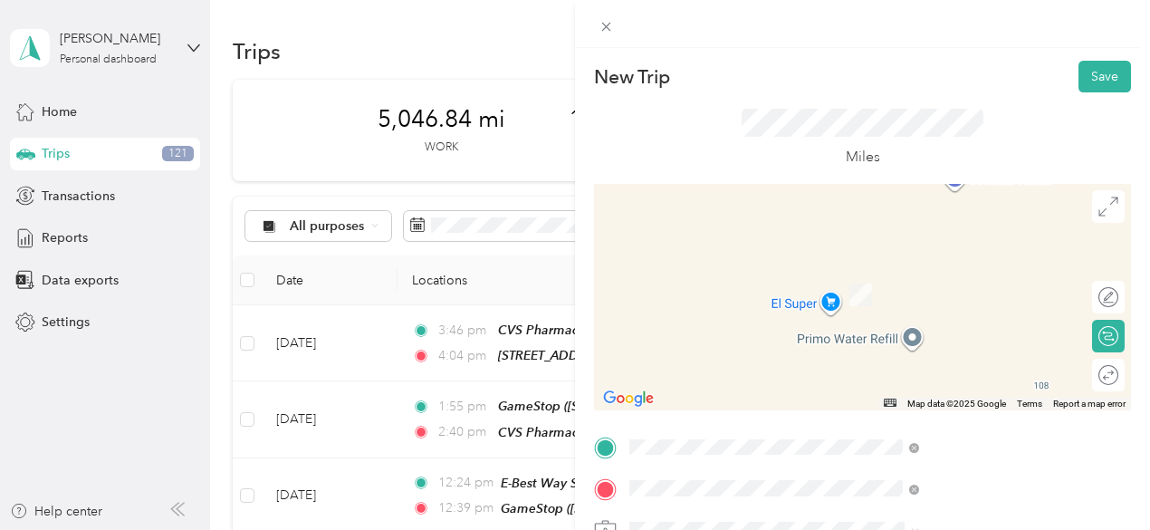
click at [911, 291] on div "TEAM Northgate [PERSON_NAME] Market [STREET_ADDRESS]" at bounding box center [979, 293] width 249 height 54
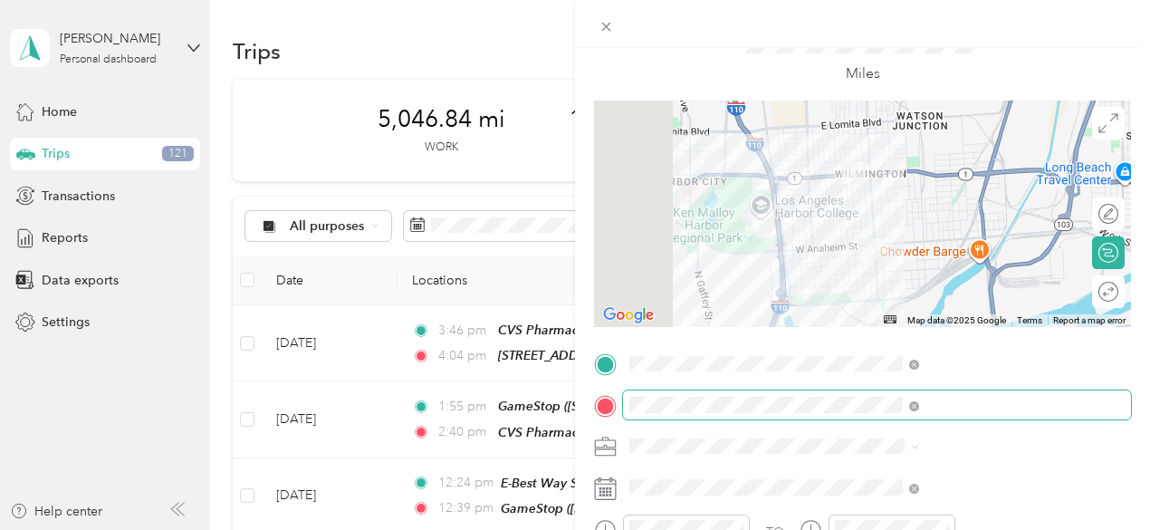
scroll to position [84, 0]
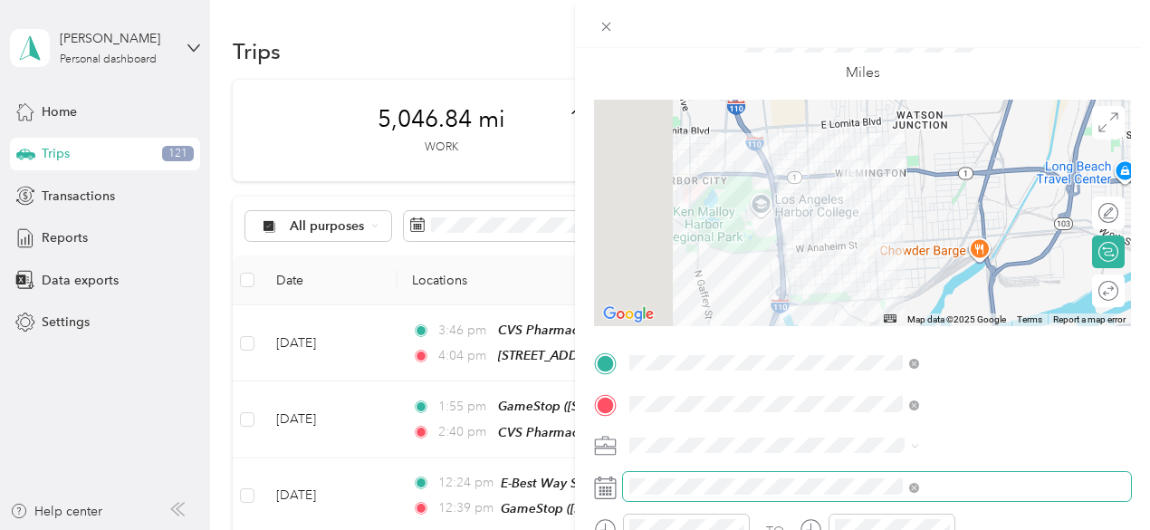
click at [817, 481] on span at bounding box center [877, 486] width 508 height 29
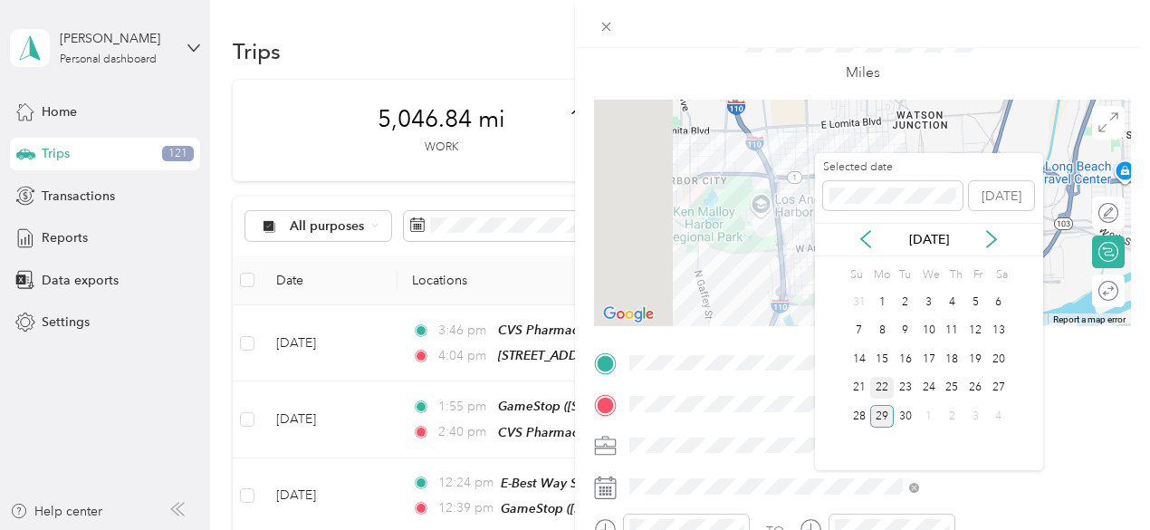
click at [885, 385] on div "22" at bounding box center [882, 388] width 24 height 23
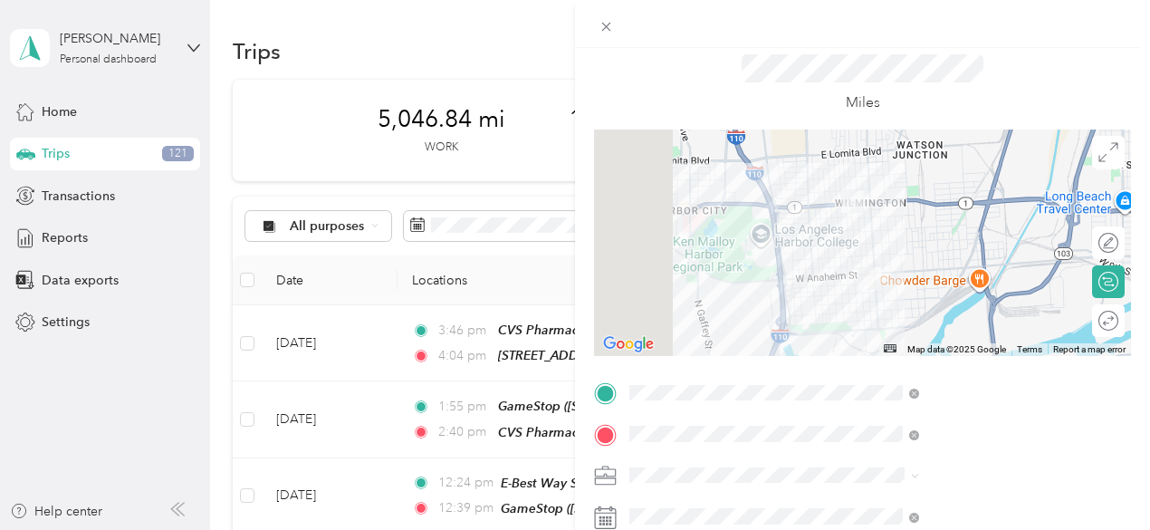
scroll to position [0, 0]
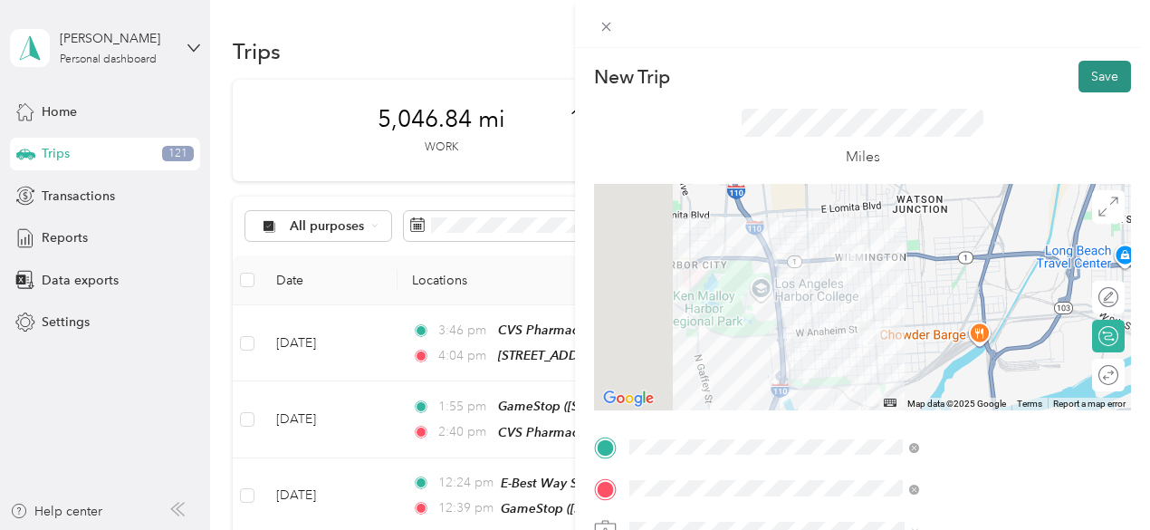
click at [1093, 67] on button "Save" at bounding box center [1105, 77] width 53 height 32
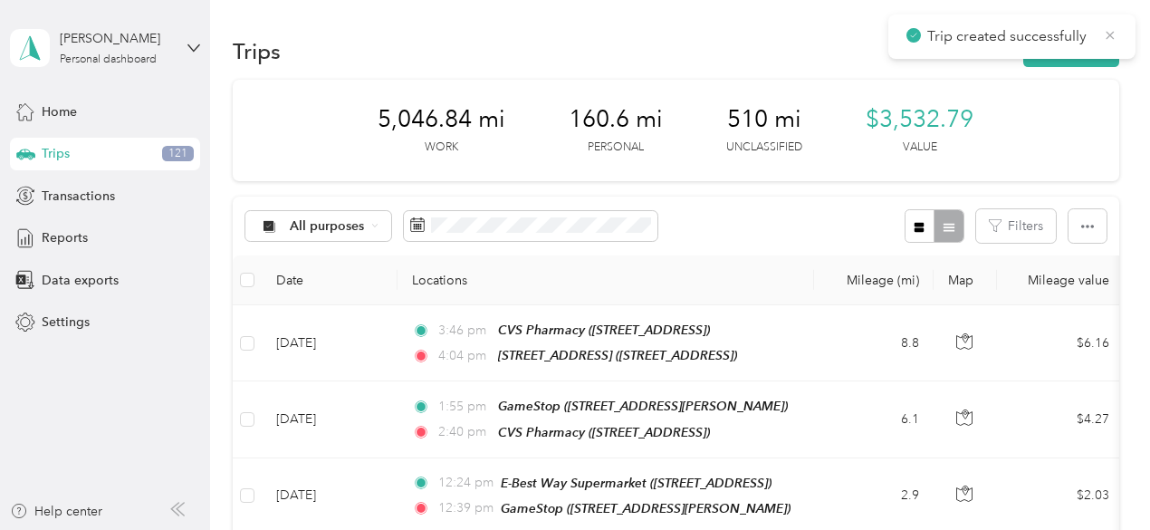
click at [1109, 32] on icon at bounding box center [1110, 35] width 14 height 16
click at [1071, 52] on button "New trip" at bounding box center [1071, 51] width 96 height 32
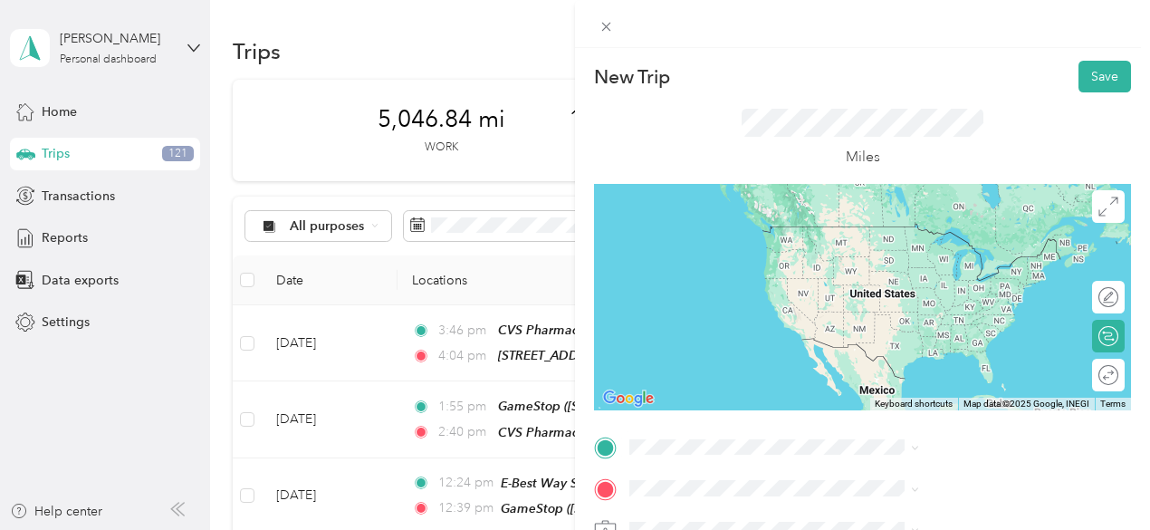
click at [927, 262] on span "[STREET_ADDRESS]" at bounding box center [912, 265] width 115 height 15
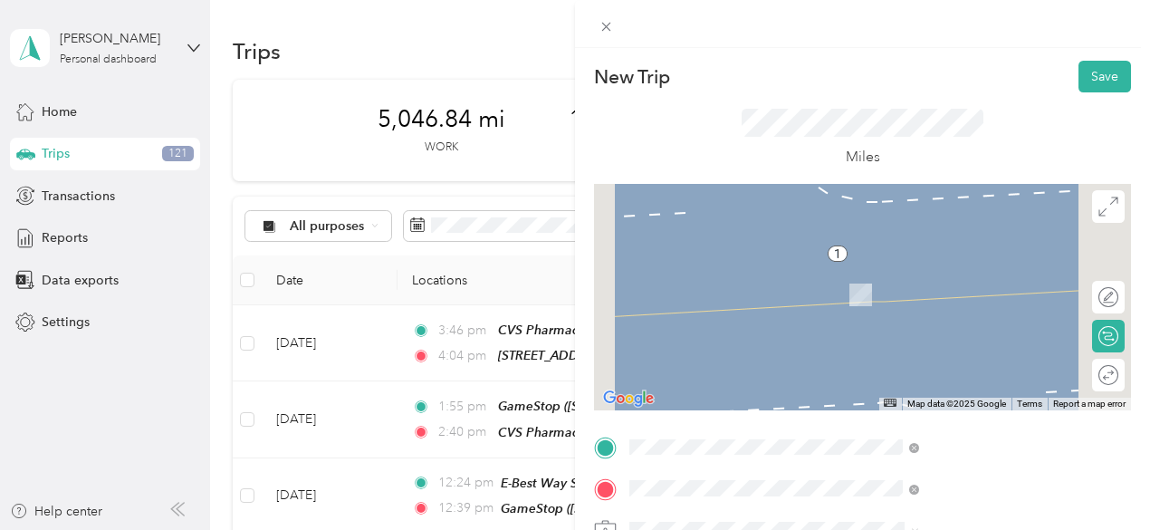
click at [945, 309] on div "TEAM Superior Grocers [STREET_ADDRESS][PERSON_NAME]" at bounding box center [963, 288] width 216 height 44
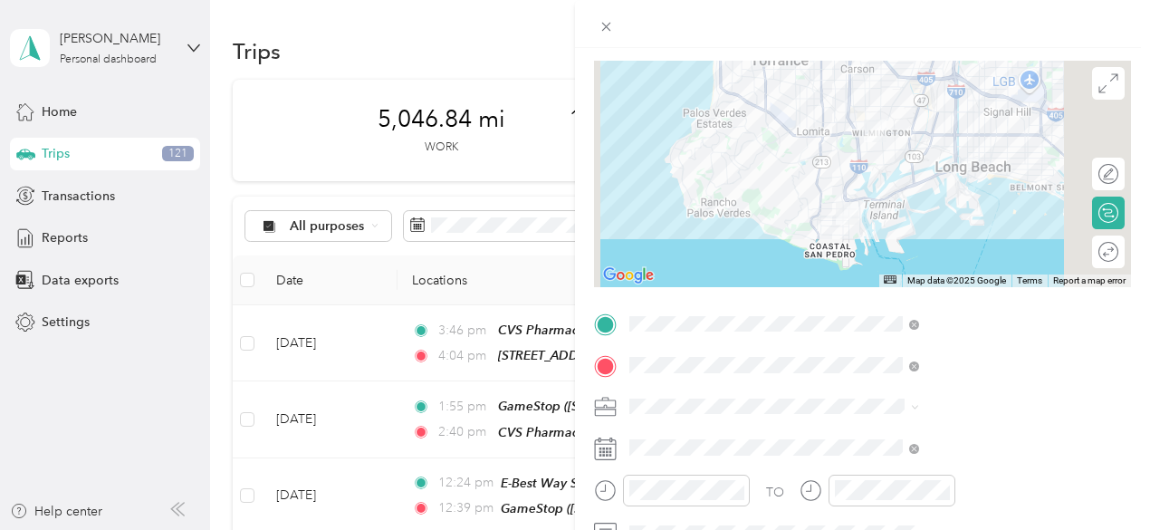
scroll to position [125, 0]
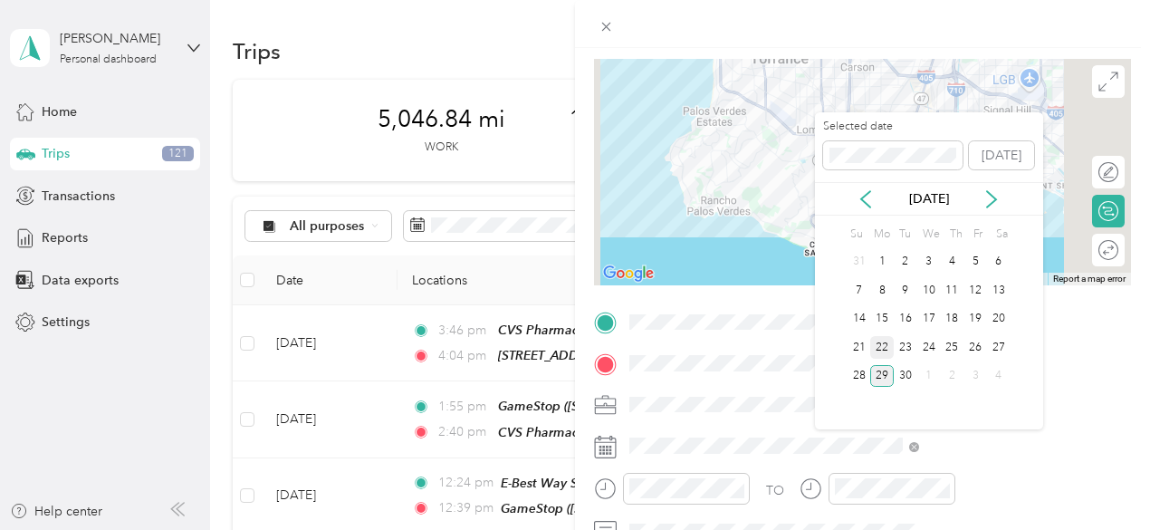
click at [878, 346] on div "22" at bounding box center [882, 347] width 24 height 23
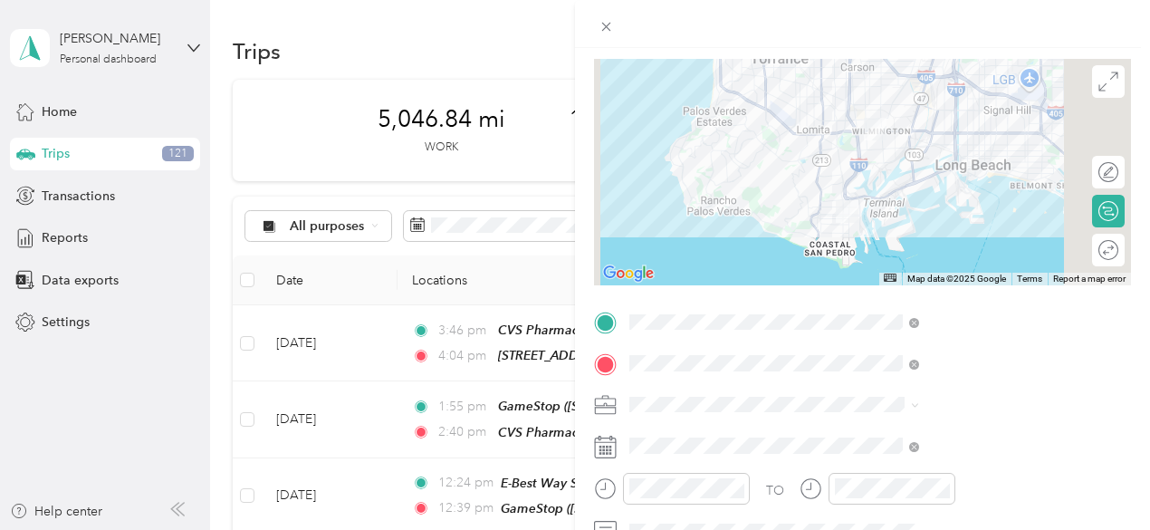
click at [149, 285] on div "New Trip Save This trip cannot be edited because it is either under review, app…" at bounding box center [575, 265] width 1150 height 530
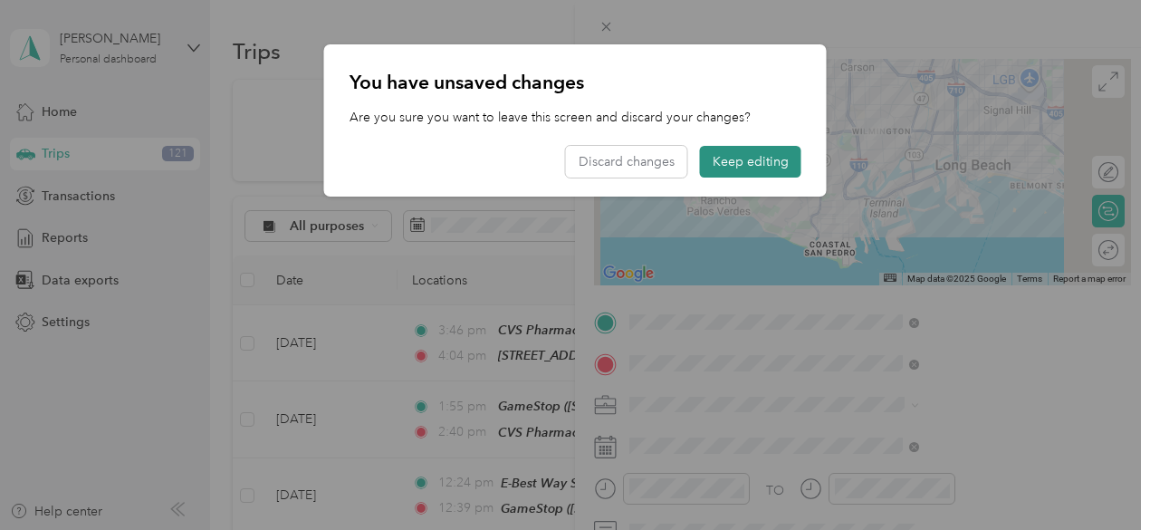
click at [759, 151] on button "Keep editing" at bounding box center [750, 162] width 101 height 32
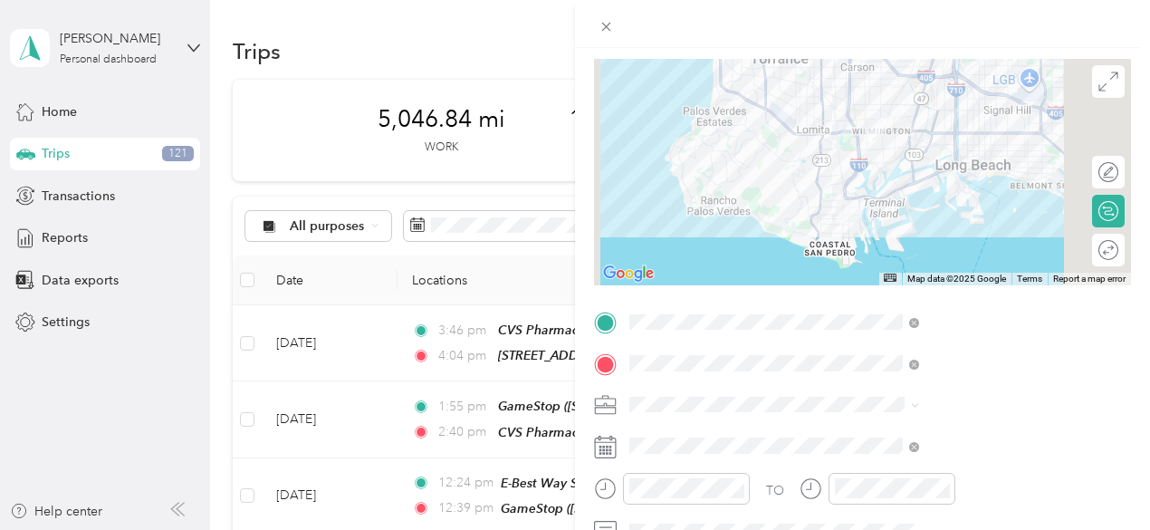
scroll to position [0, 0]
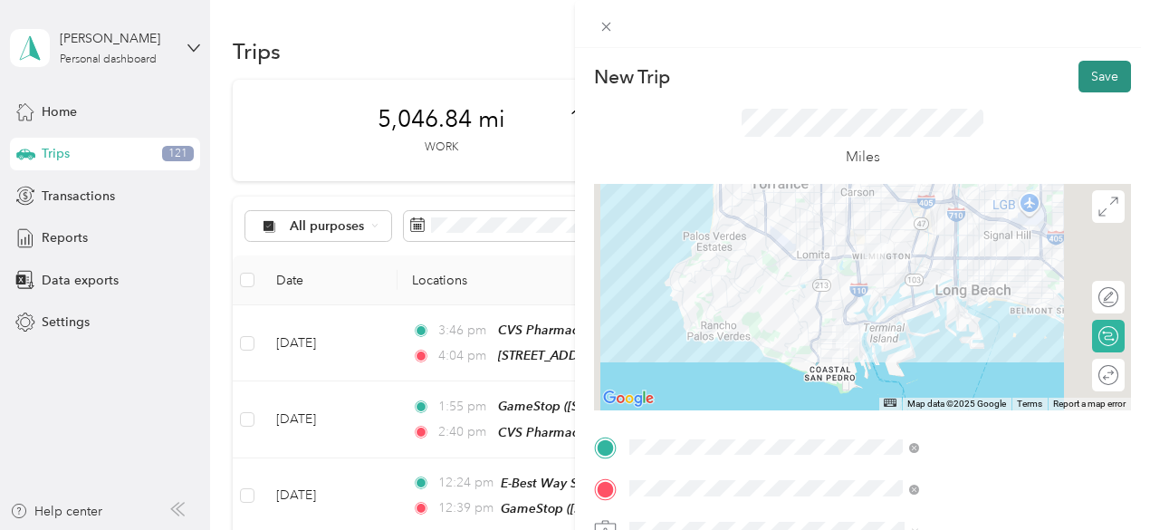
click at [1101, 64] on button "Save" at bounding box center [1105, 77] width 53 height 32
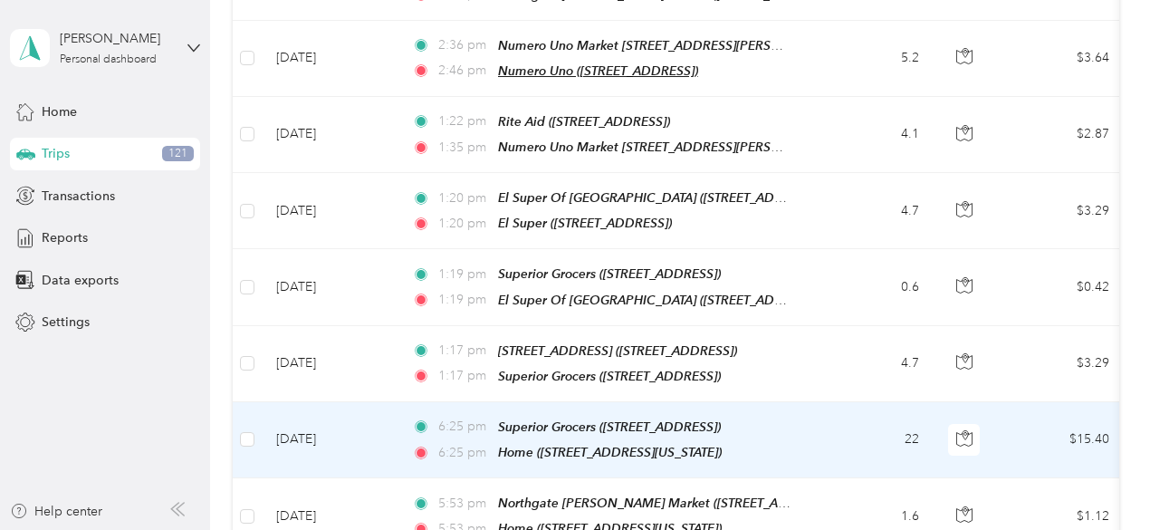
scroll to position [2623, 0]
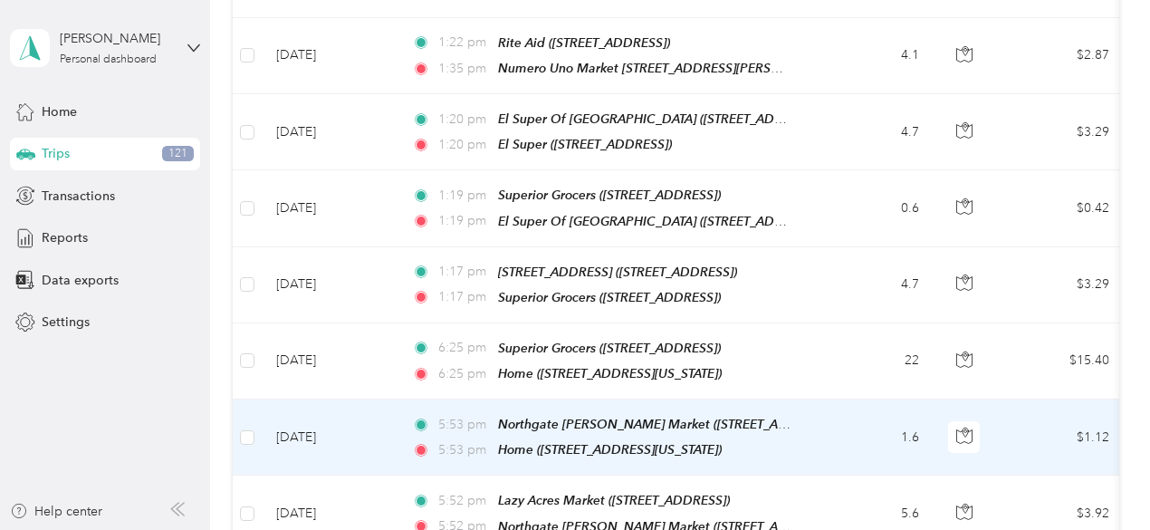
click at [556, 417] on span "Northgate [PERSON_NAME] Market ([STREET_ADDRESS])" at bounding box center [666, 424] width 337 height 15
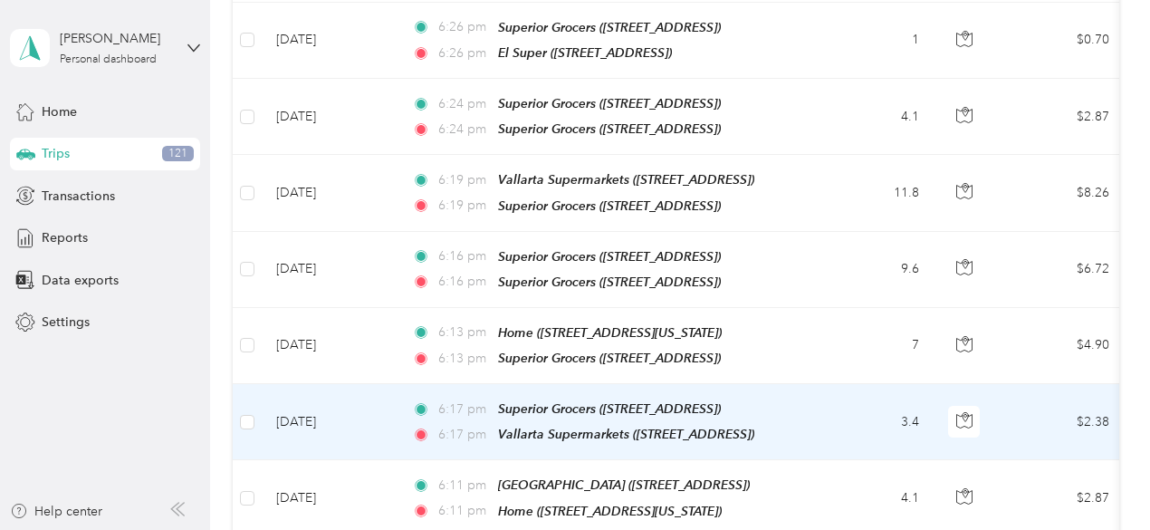
scroll to position [3575, 0]
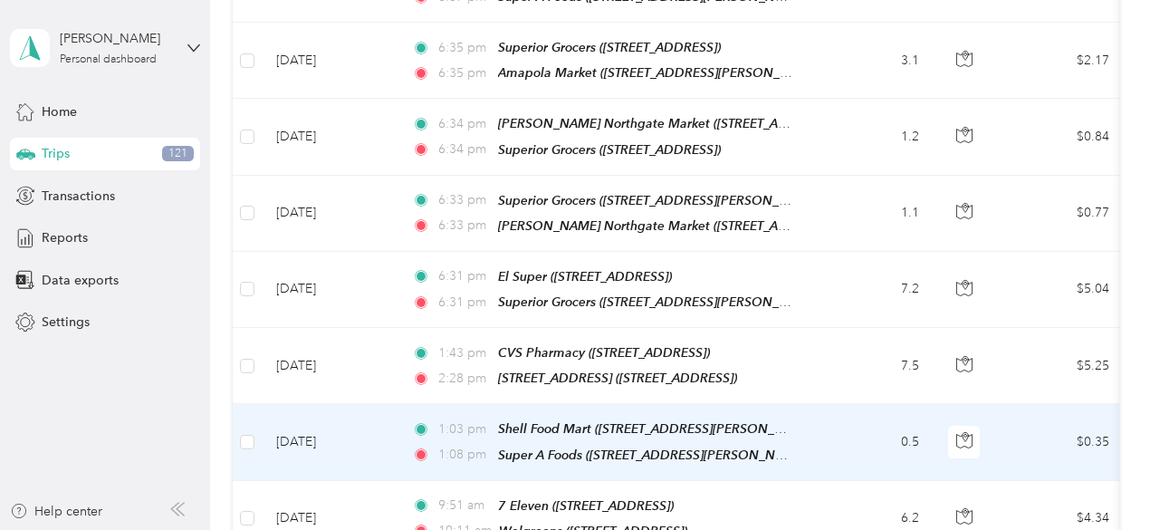
scroll to position [5476, 0]
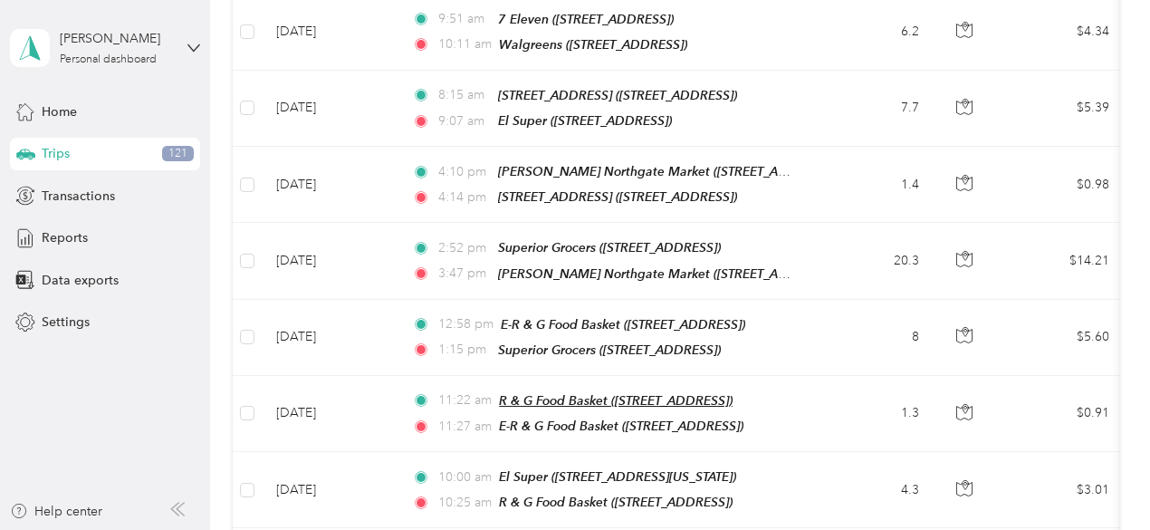
scroll to position [5936, 0]
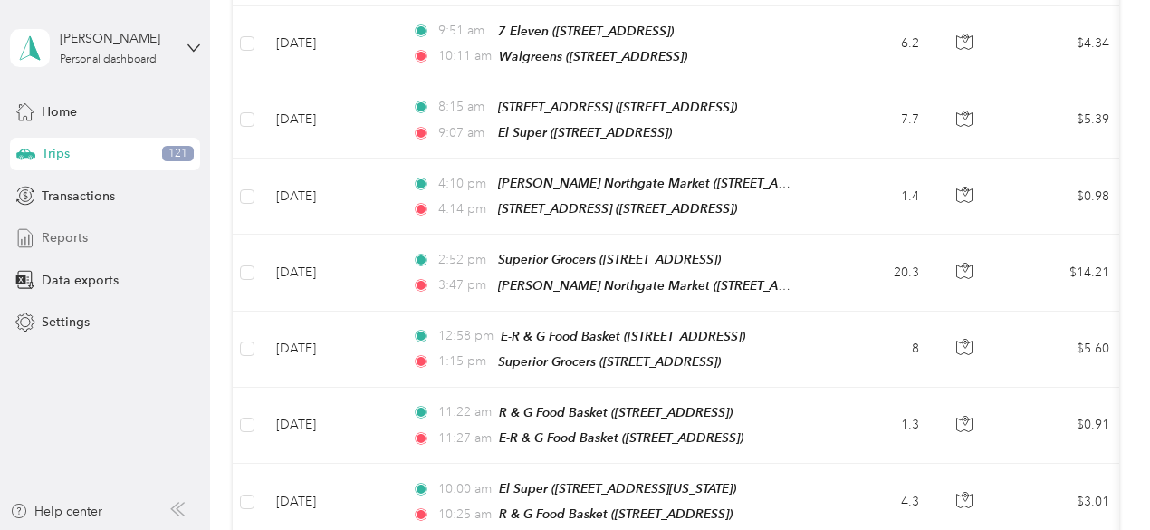
click at [75, 236] on span "Reports" at bounding box center [65, 237] width 46 height 19
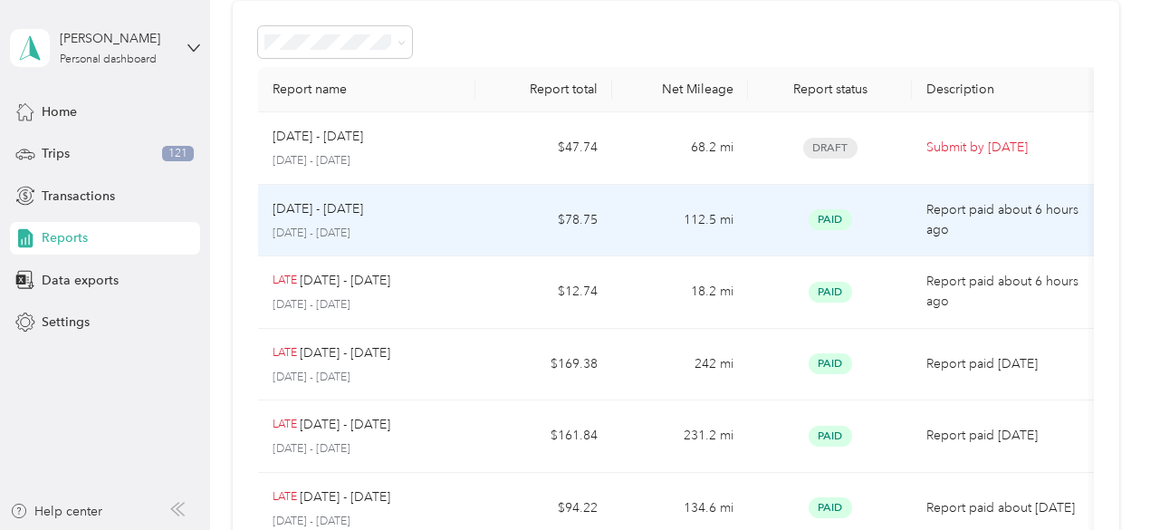
scroll to position [75, 0]
click at [577, 197] on td "$78.75" at bounding box center [543, 224] width 136 height 72
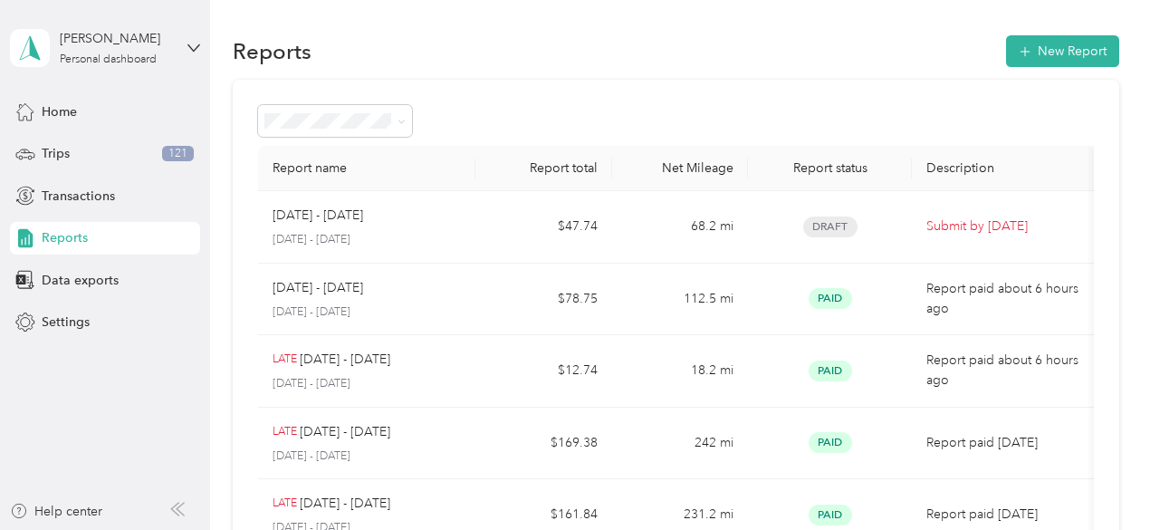
click at [151, 235] on div "Reports" at bounding box center [105, 238] width 190 height 33
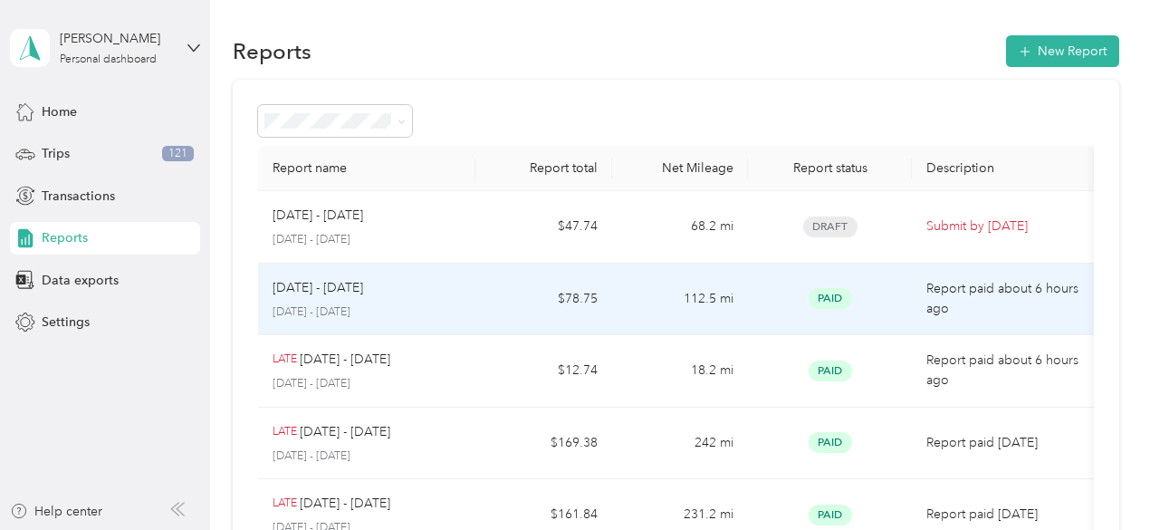
click at [350, 297] on div "[DATE] - [DATE] [DATE] - [DATE]" at bounding box center [367, 299] width 189 height 43
